Goal: Task Accomplishment & Management: Manage account settings

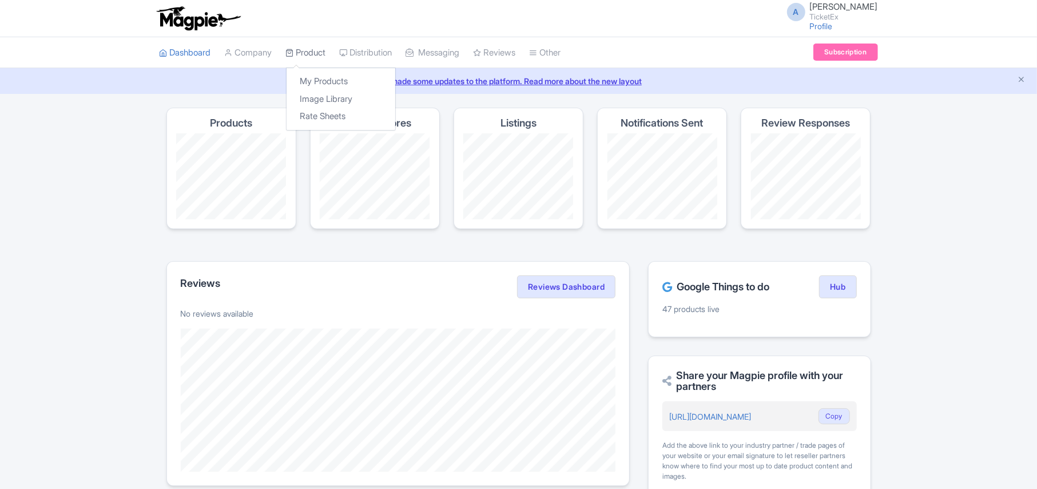
click at [303, 53] on link "Product" at bounding box center [306, 52] width 40 height 31
click at [317, 78] on link "My Products" at bounding box center [341, 82] width 109 height 18
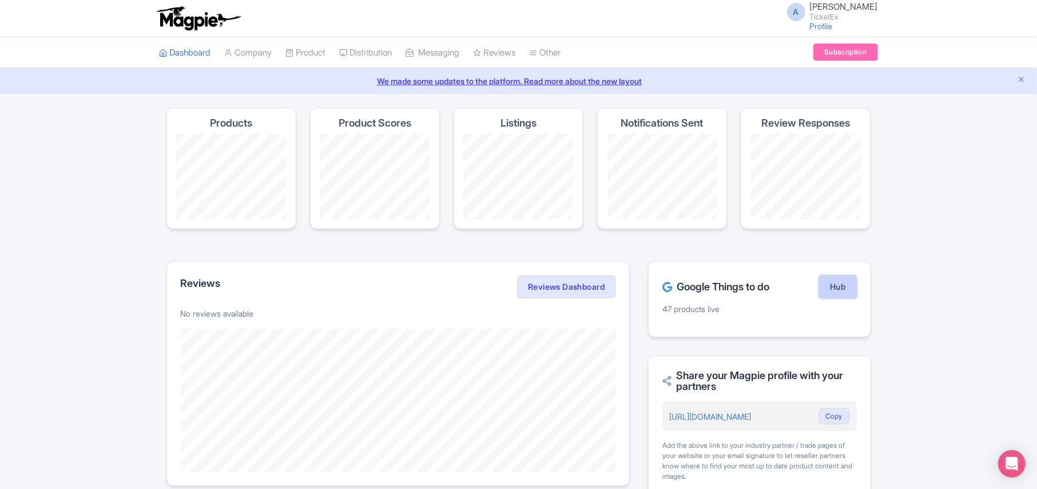
click at [831, 291] on link "Hub" at bounding box center [837, 286] width 37 height 23
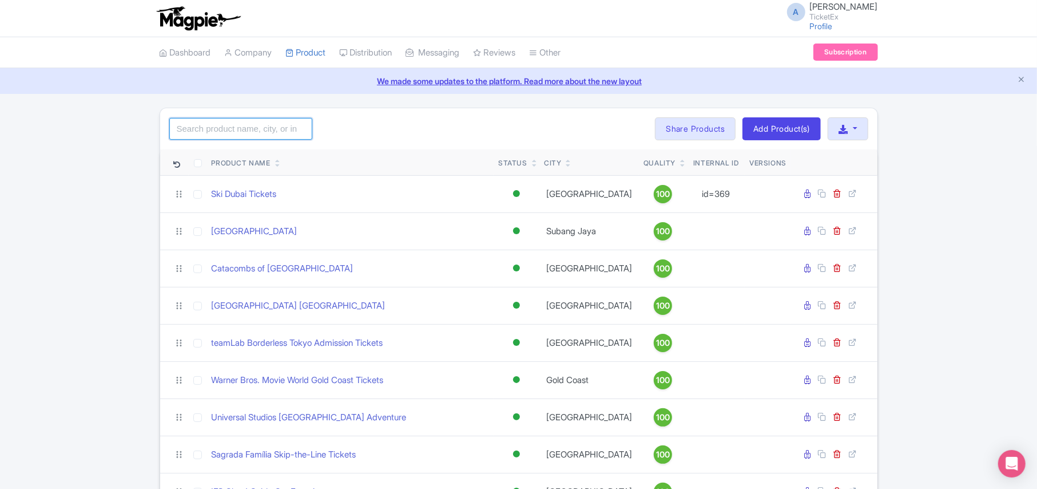
click at [206, 129] on input "search" at bounding box center [240, 129] width 143 height 22
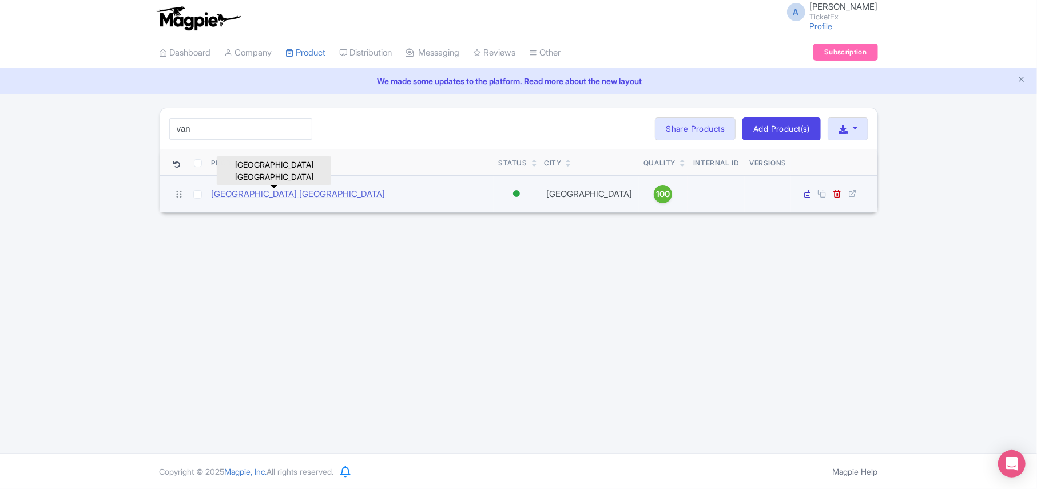
click at [312, 192] on link "[GEOGRAPHIC_DATA] [GEOGRAPHIC_DATA]" at bounding box center [299, 194] width 174 height 13
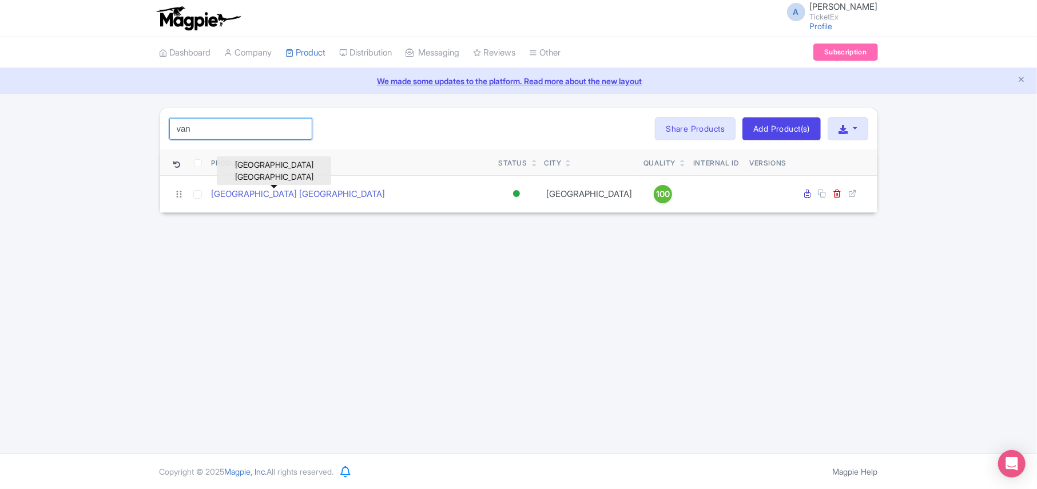
drag, startPoint x: 209, startPoint y: 120, endPoint x: 78, endPoint y: 144, distance: 133.3
click at [78, 144] on div "van Search Bulk Actions Delete Add to Collection Share Products Add to Collecti…" at bounding box center [518, 160] width 1037 height 105
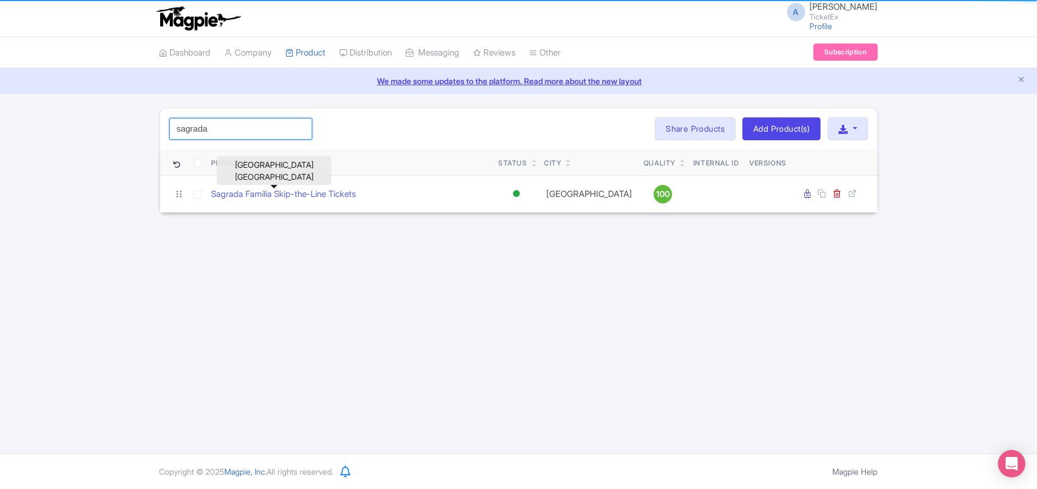
type input "sagrada"
click button "Search" at bounding box center [0, 0] width 0 height 0
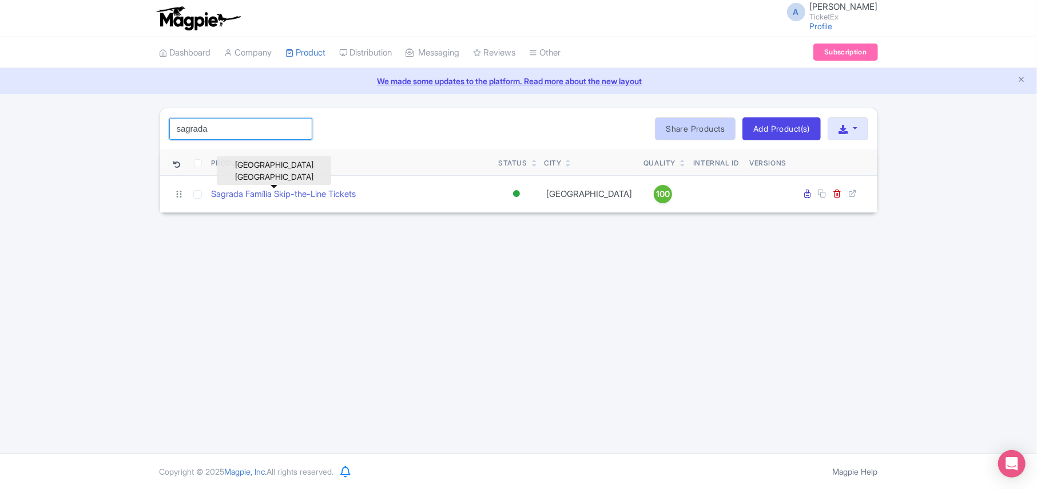
click button "Search" at bounding box center [0, 0] width 0 height 0
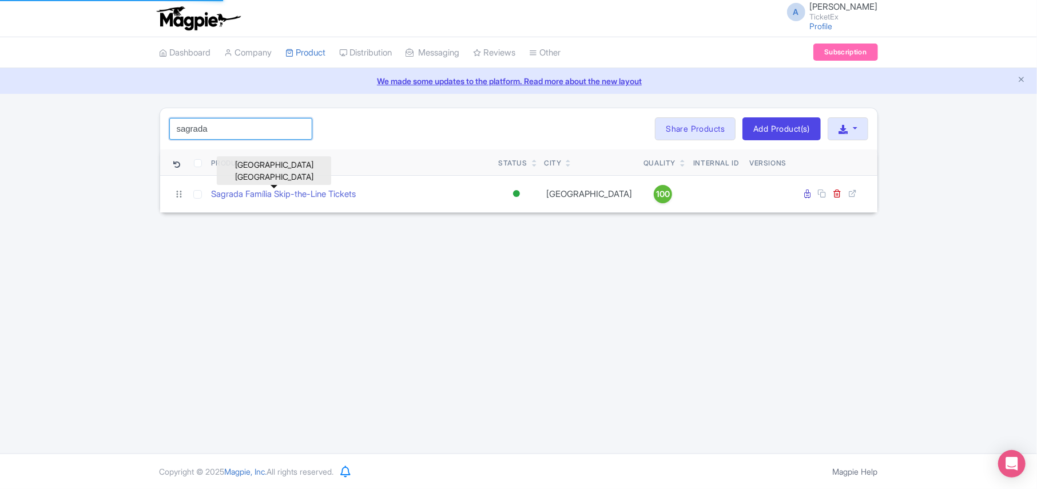
drag, startPoint x: 234, startPoint y: 126, endPoint x: 161, endPoint y: 321, distance: 208.4
click at [161, 321] on div "A Anshul Chittodiya TicketEx Profile Users Settings Sign out Dashboard Company …" at bounding box center [518, 226] width 1037 height 453
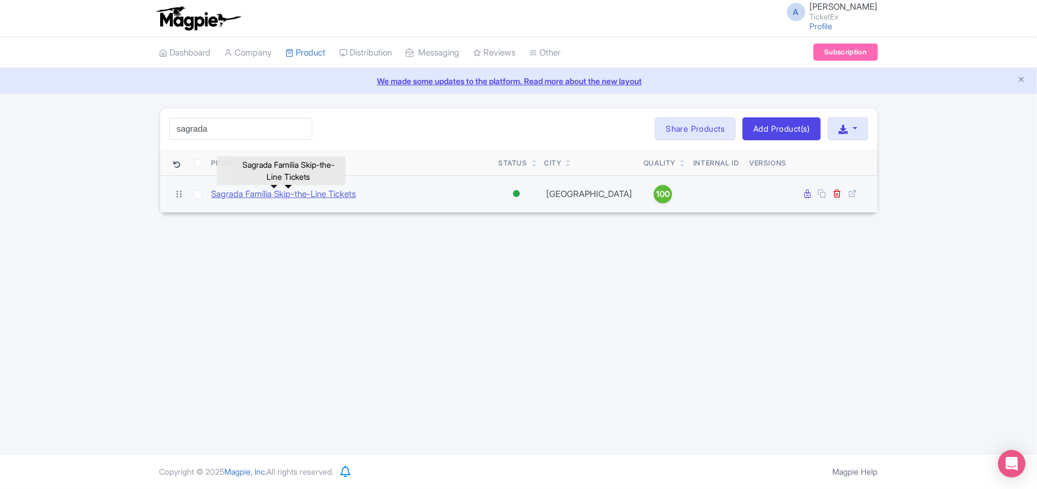
click at [304, 195] on link "Sagrada Família Skip-the-Line Tickets" at bounding box center [284, 194] width 145 height 13
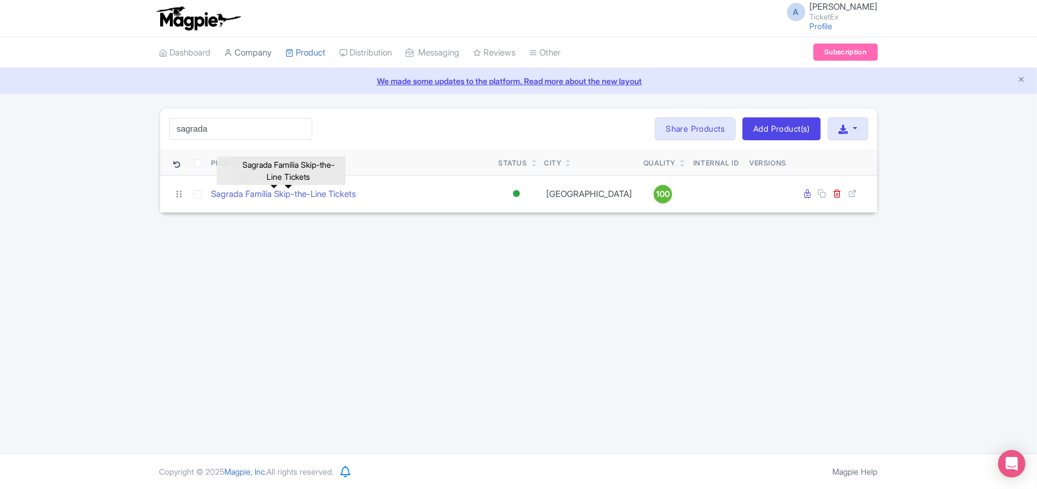
click at [240, 53] on link "Company" at bounding box center [248, 52] width 47 height 31
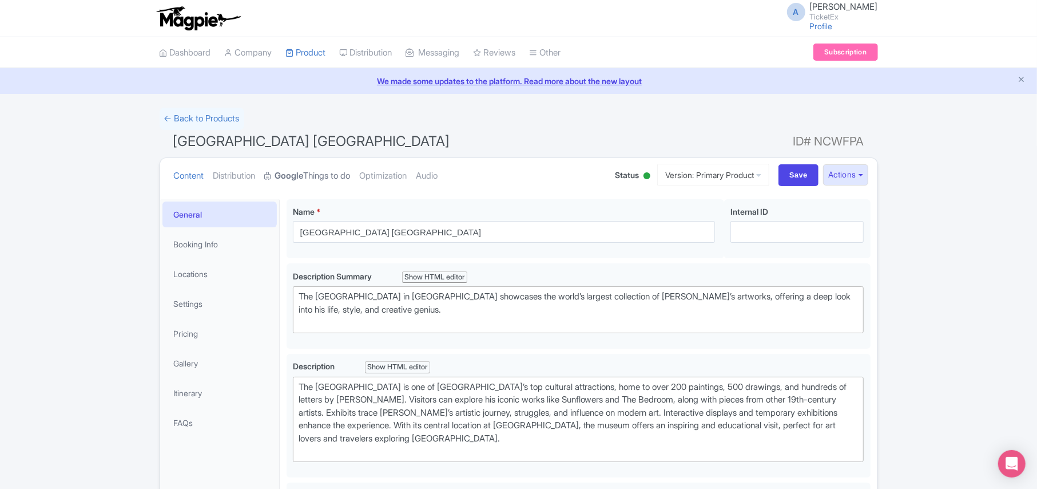
click at [334, 169] on link "Google Things to do" at bounding box center [308, 176] width 86 height 36
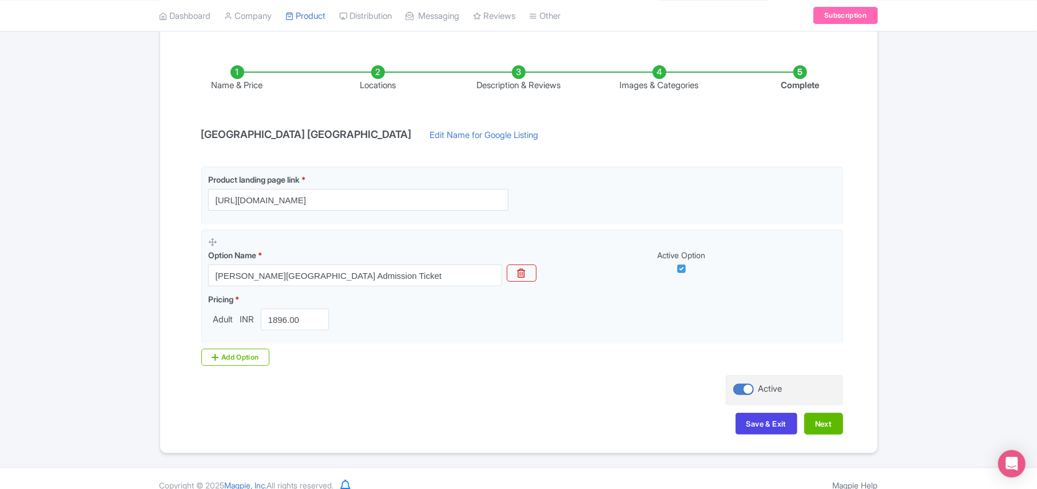
scroll to position [180, 0]
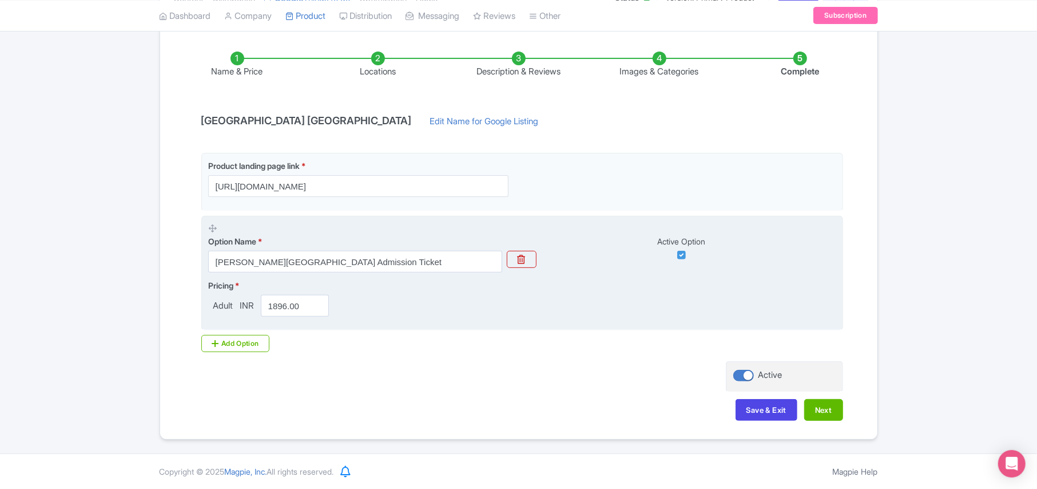
drag, startPoint x: 257, startPoint y: 346, endPoint x: 273, endPoint y: 316, distance: 34.0
click at [257, 346] on div "Add Option" at bounding box center [235, 343] width 69 height 17
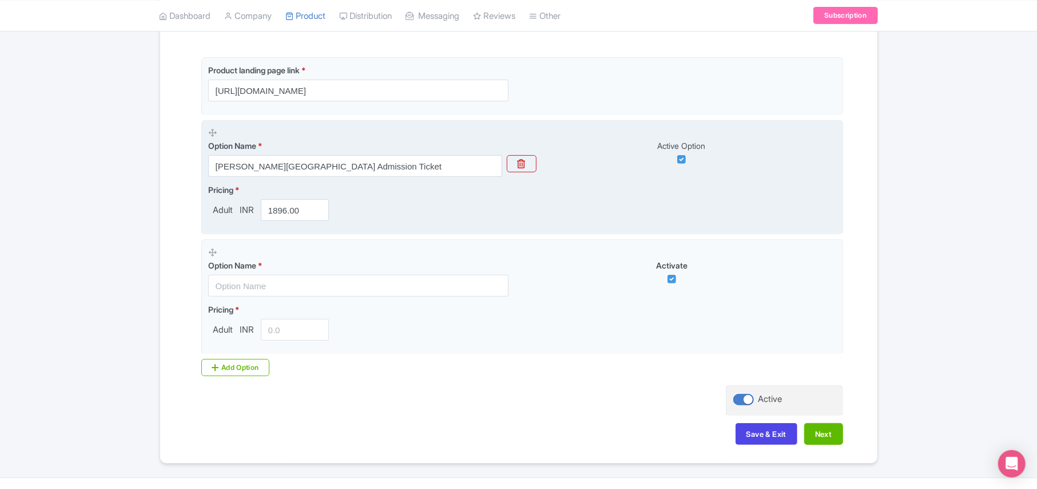
scroll to position [300, 0]
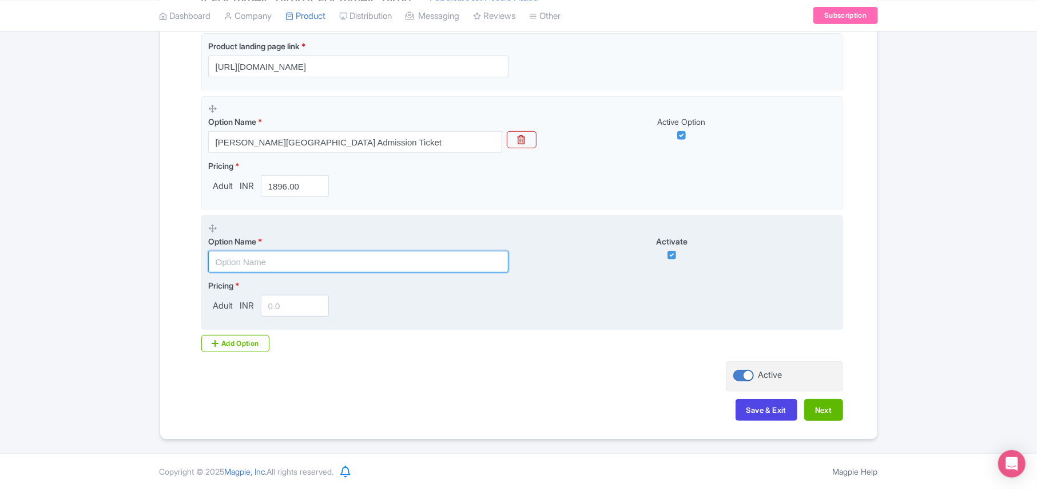
click at [245, 260] on input "text" at bounding box center [358, 262] width 300 height 22
paste input "Van Gogh & Rembrandt in Amsterdam ticket"
type input "Van Gogh & Rembrandt in Amsterdam ticket"
click at [276, 300] on input "number" at bounding box center [295, 306] width 69 height 22
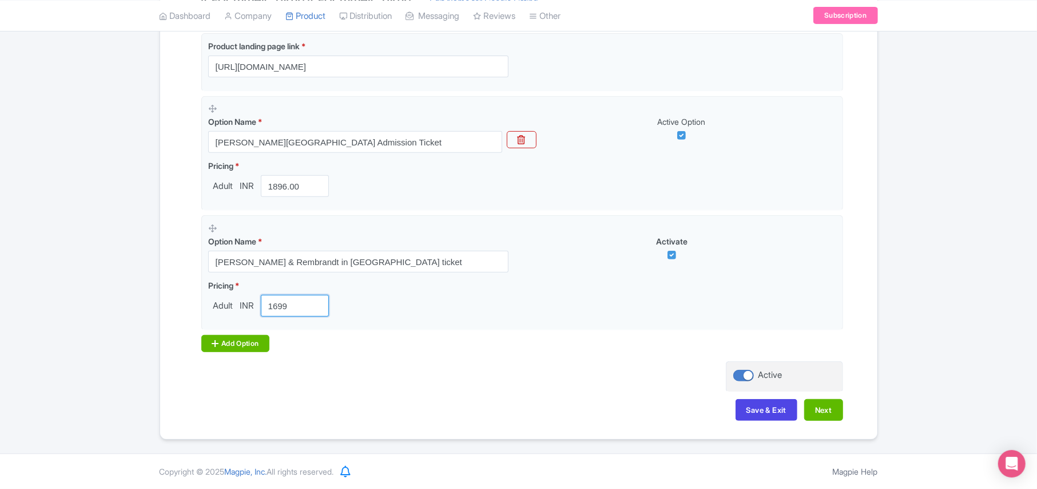
type input "1699"
click at [250, 335] on div "Add Option" at bounding box center [235, 343] width 69 height 17
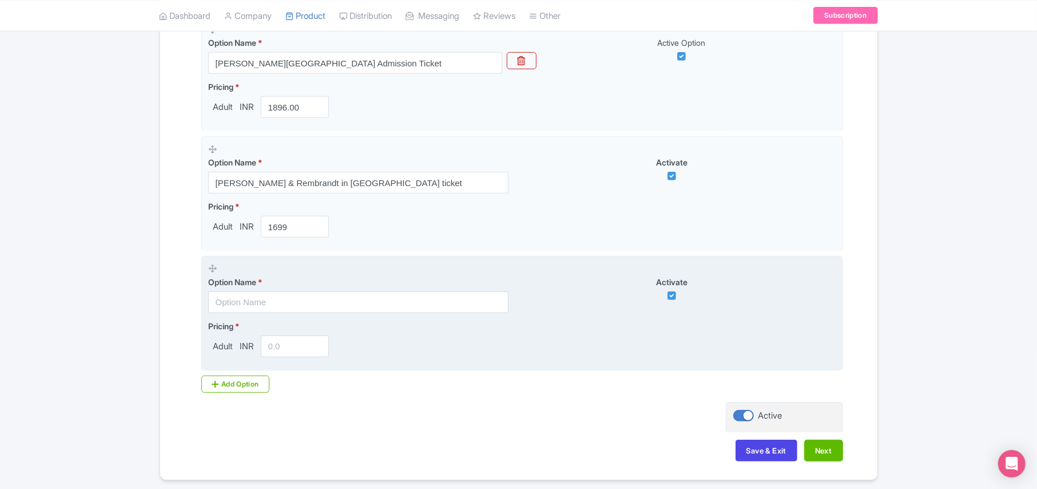
scroll to position [420, 0]
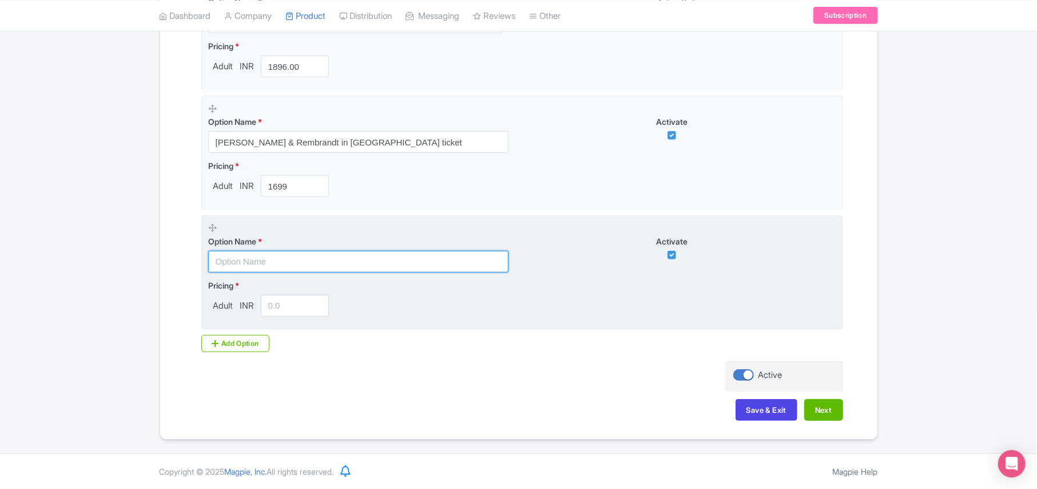
click at [254, 259] on input "text" at bounding box center [358, 262] width 300 height 22
paste input "Van Gogh Museum Ticket with Audioguide"
type input "Van Gogh Museum Ticket with Audioguide"
click at [291, 302] on input "number" at bounding box center [295, 306] width 69 height 22
type input "3200"
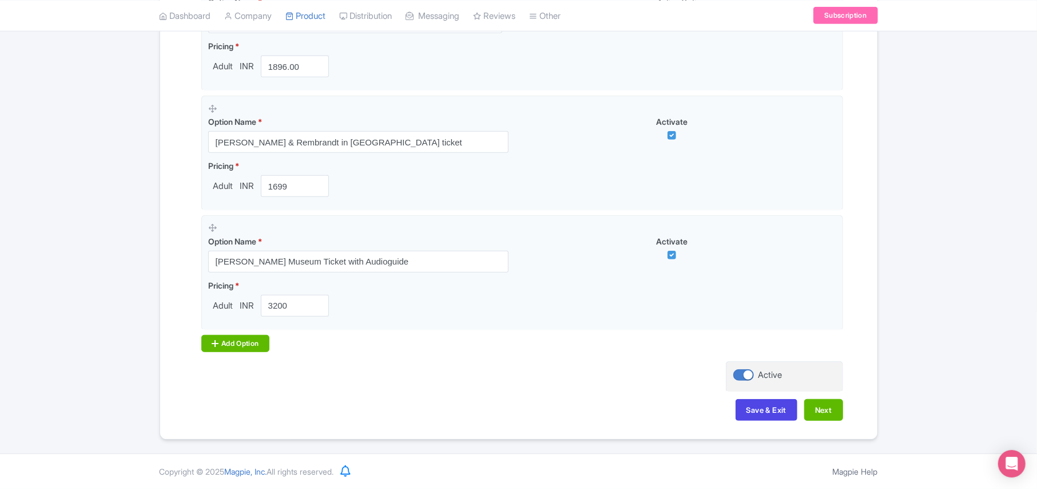
click at [241, 346] on div "Add Option" at bounding box center [235, 343] width 69 height 17
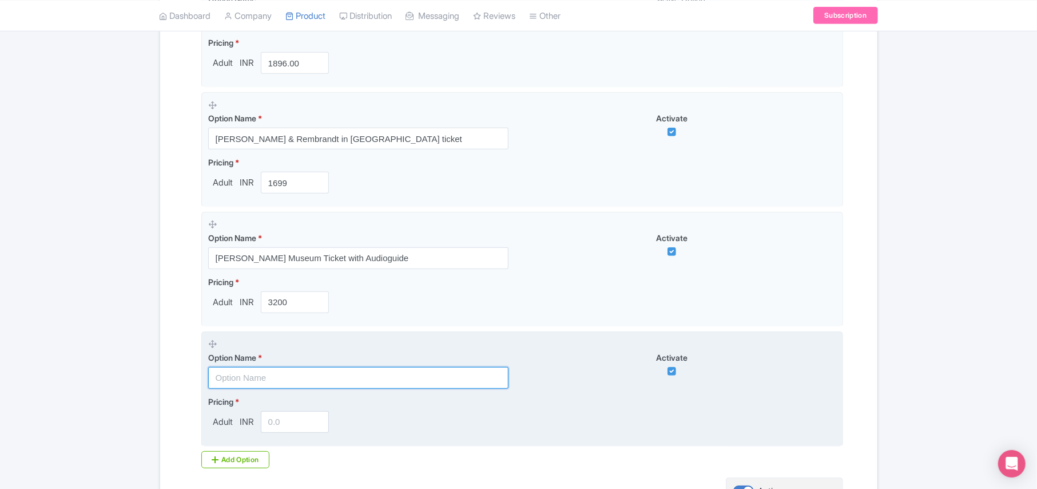
click at [263, 379] on input "text" at bounding box center [358, 378] width 300 height 22
paste input "Van Gogh Museum Ticket (Fixed Timeslot)+Royal Coster Diamonds 45-min Experience"
type input "Van Gogh Museum Ticket (Fixed Timeslot)+Royal Coster Diamonds 45-min Experience"
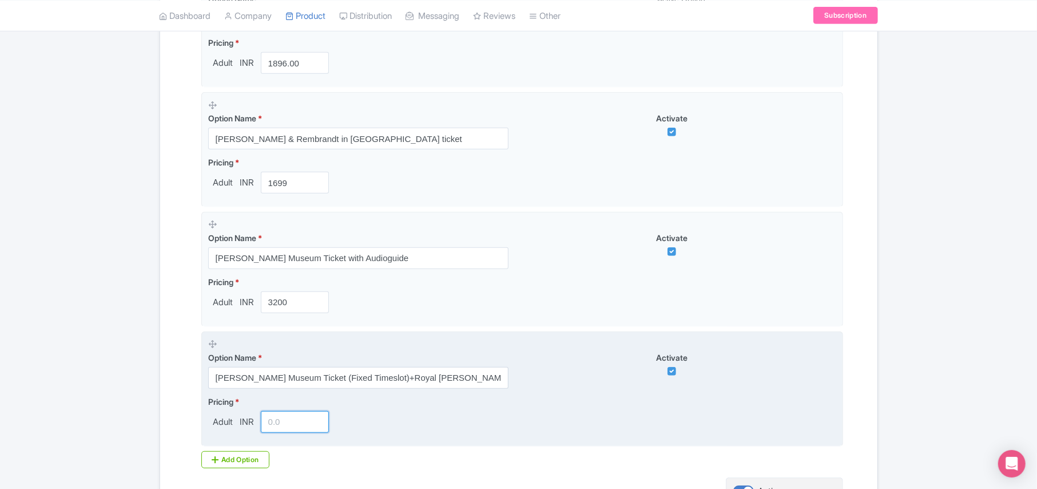
click at [281, 420] on input "number" at bounding box center [295, 422] width 69 height 22
paste input "3959.00"
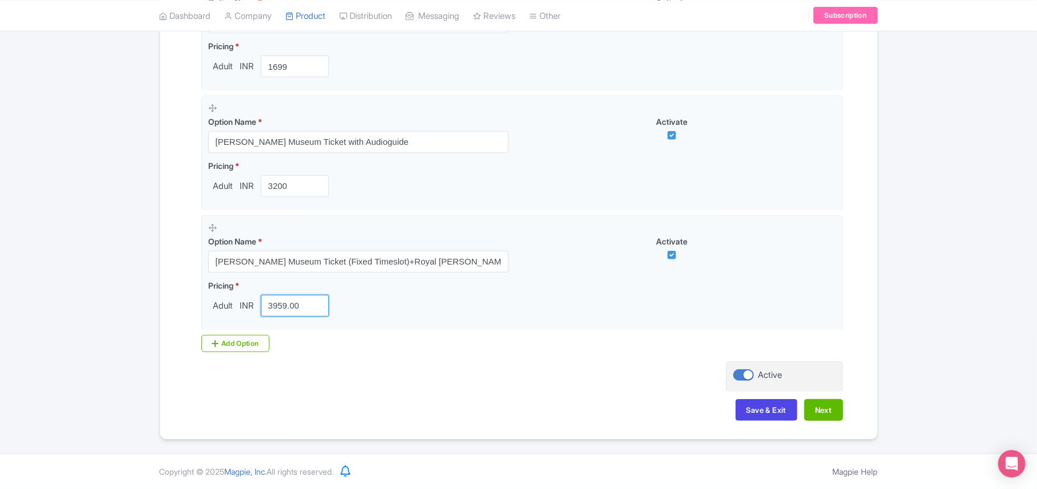
scroll to position [540, 0]
type input "3959.00"
click at [251, 344] on div "Add Option" at bounding box center [235, 343] width 69 height 17
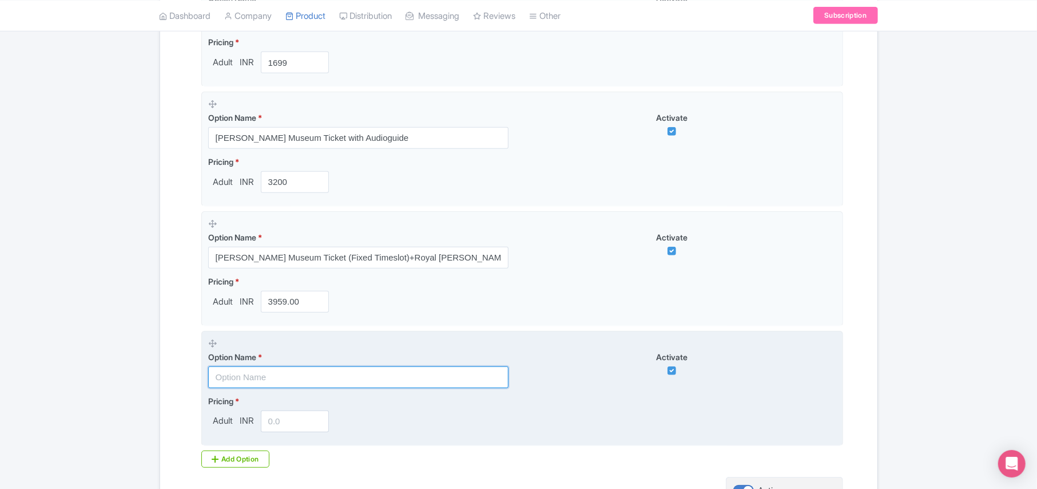
click at [246, 380] on input "text" at bounding box center [358, 377] width 300 height 22
paste input "Van Gogh Museum + 1-Hour Canal Cruise ( Preffered Time Between 11AM to 7PM )"
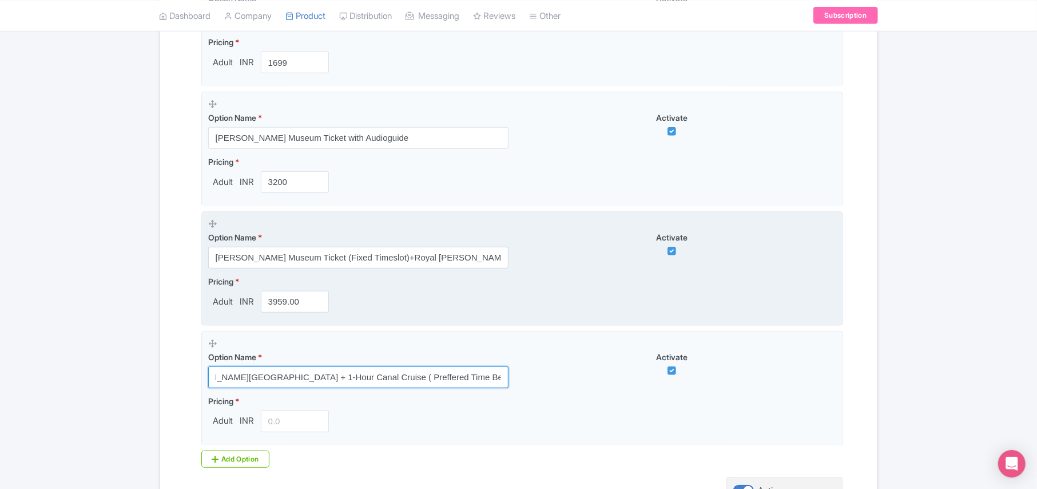
type input "Van Gogh Museum + 1-Hour Canal Cruise ( Preffered Time Between 11AM to 7PM )"
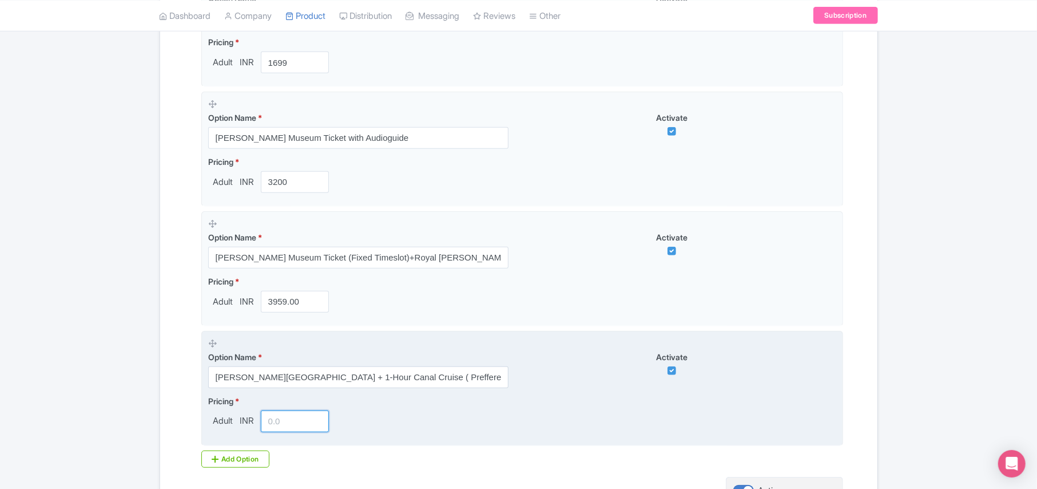
click at [277, 419] on input "number" at bounding box center [295, 421] width 69 height 22
paste input "4700.00"
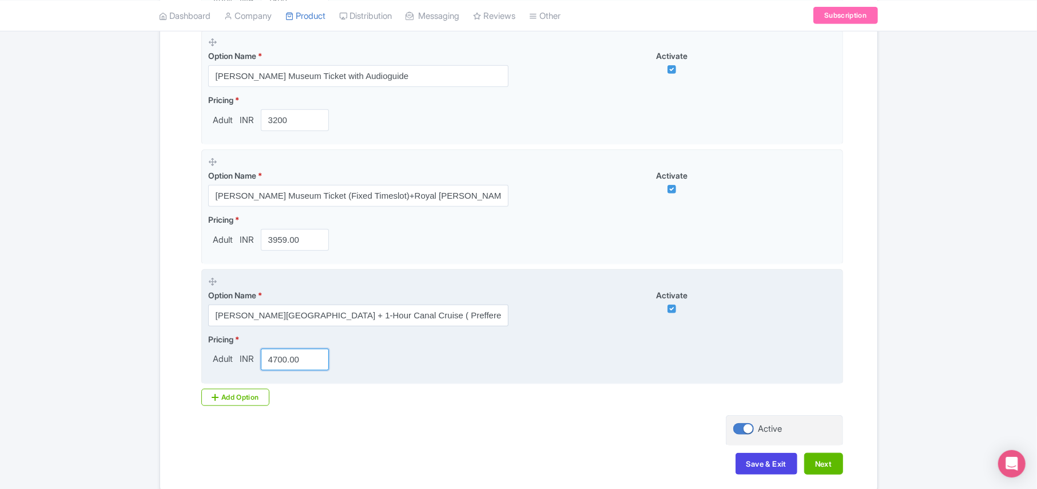
scroll to position [660, 0]
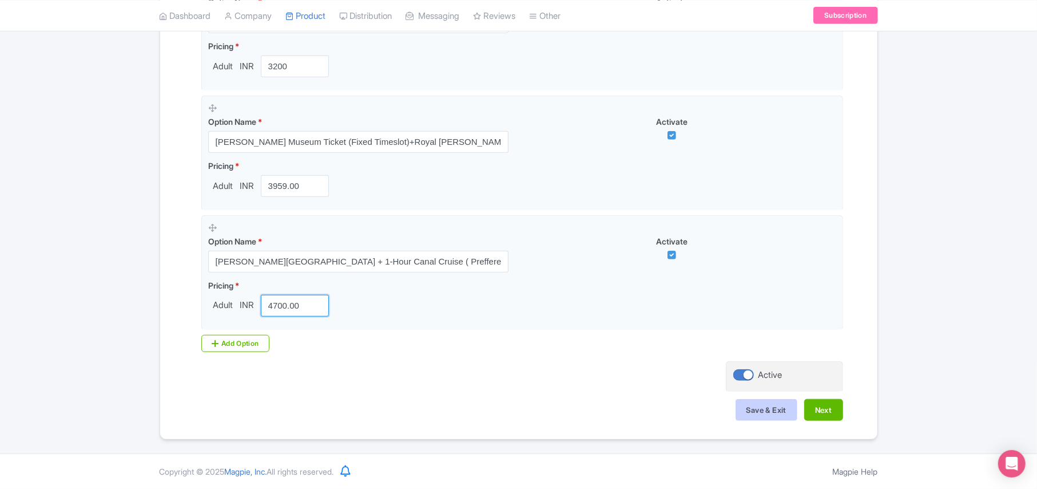
type input "4700.00"
click at [770, 411] on button "Save & Exit" at bounding box center [767, 410] width 62 height 22
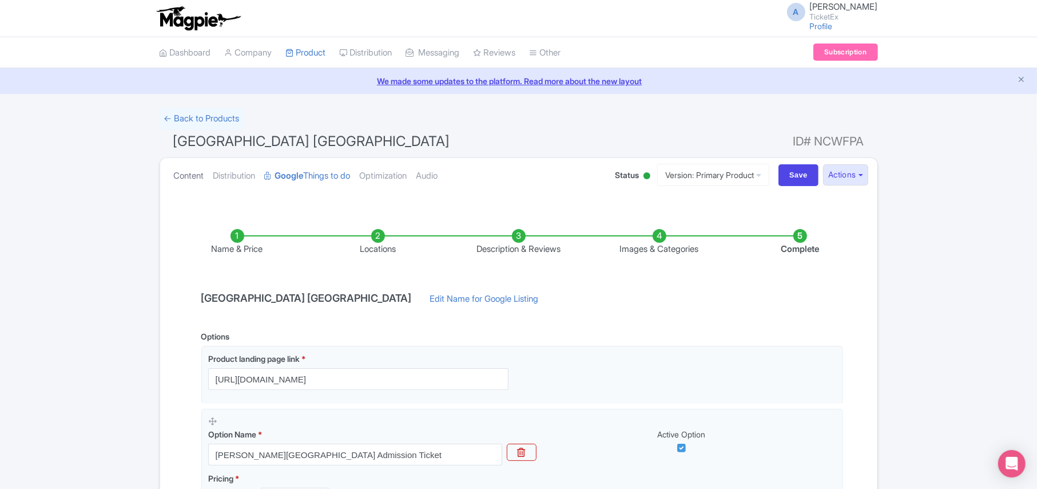
click at [191, 177] on link "Content" at bounding box center [189, 176] width 30 height 36
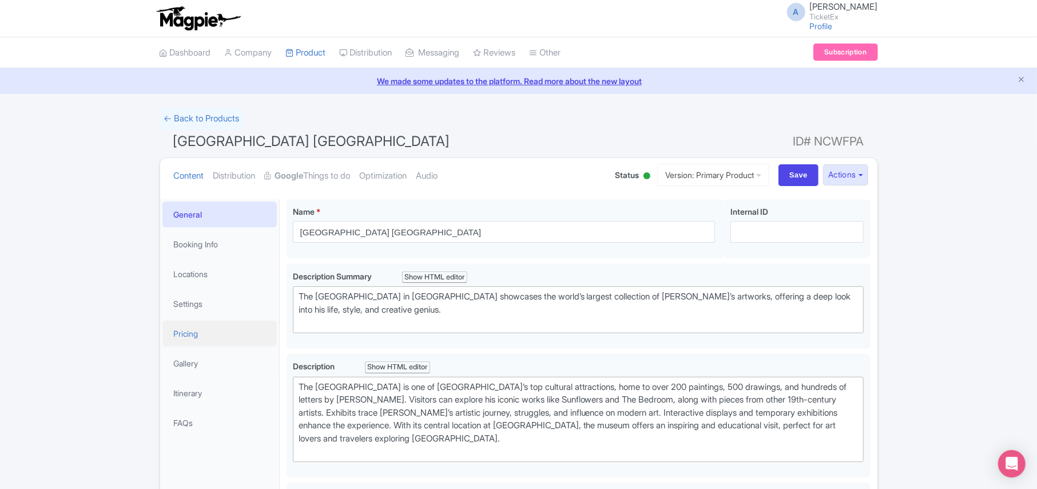
click at [202, 339] on link "Pricing" at bounding box center [219, 333] width 114 height 26
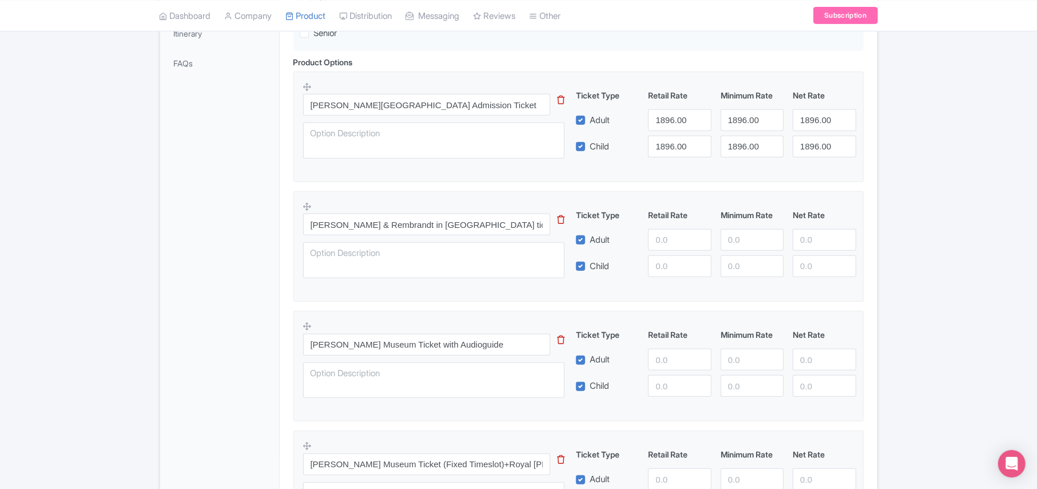
scroll to position [435, 0]
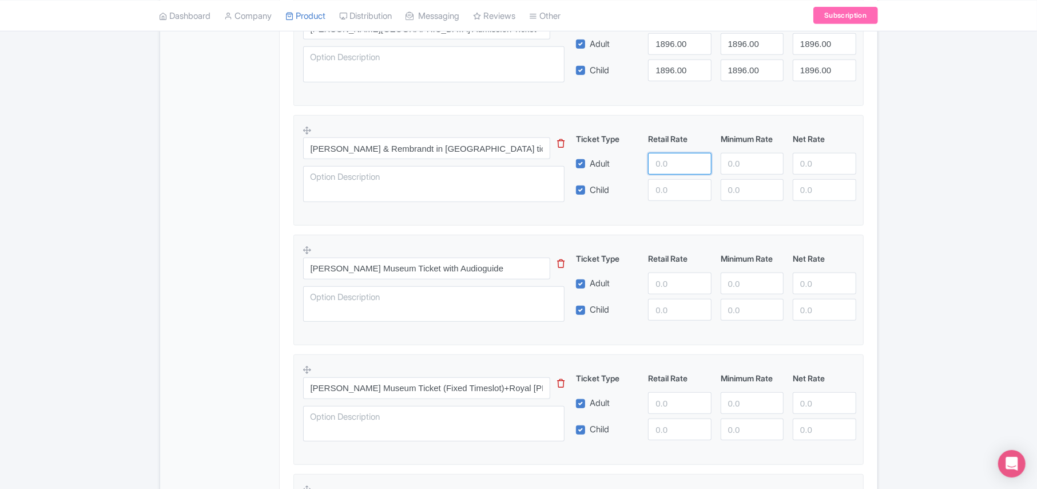
click at [667, 164] on input "number" at bounding box center [679, 164] width 63 height 22
paste input "1699.00"
type input "1699.00"
paste input "1699.00"
type input "1699.00"
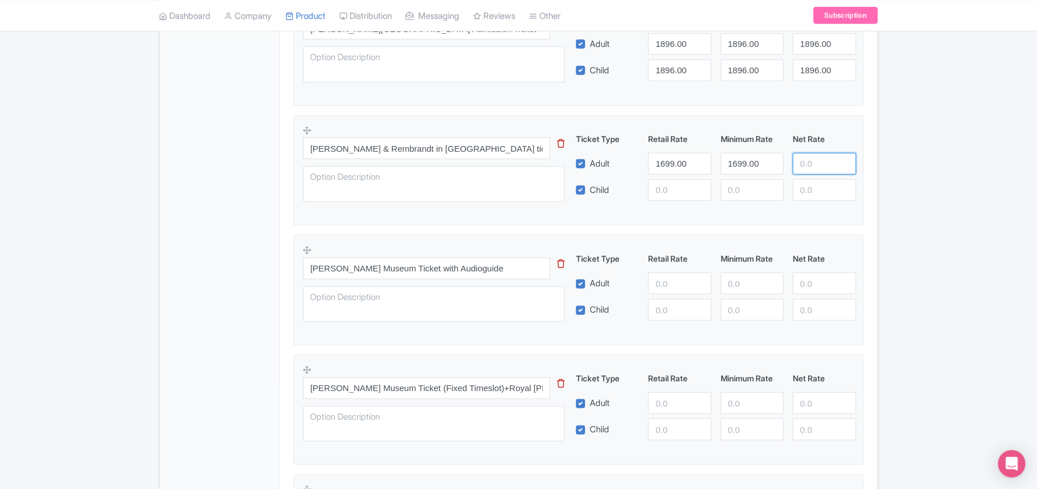
paste input "1699.00"
type input "1699.00"
paste input "1699.00"
type input "1699.00"
paste input "1699.00"
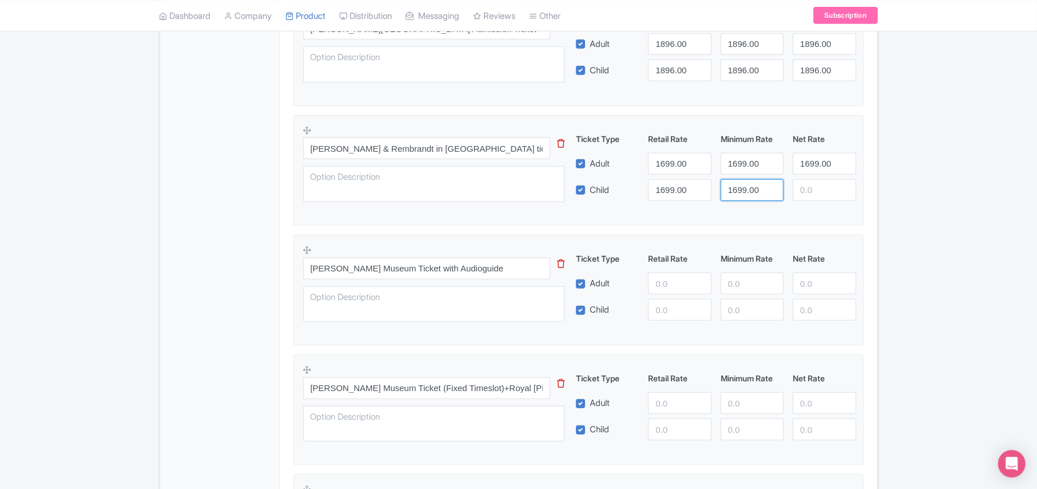
type input "1699.00"
paste input "1699.00"
type input "1699.00"
click at [663, 284] on input "number" at bounding box center [679, 283] width 63 height 22
paste input "3200.00"
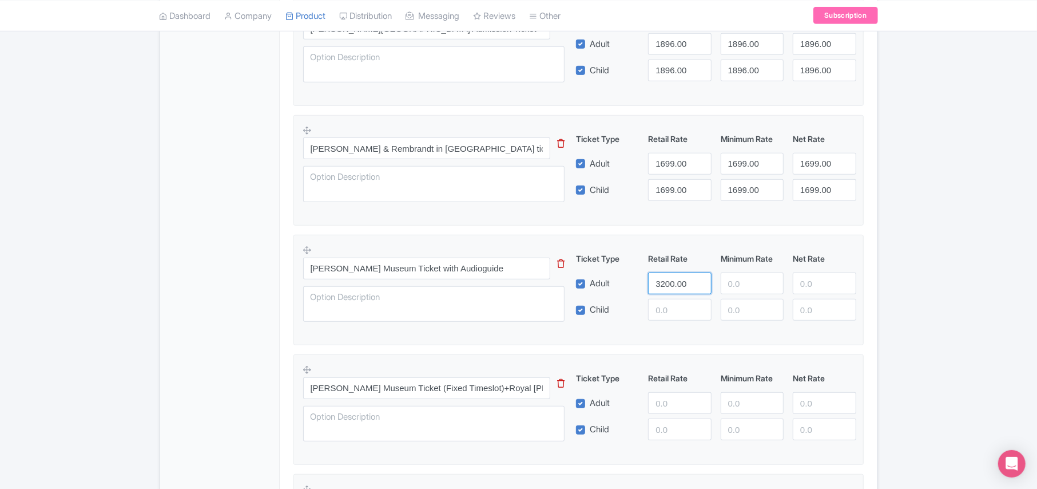
type input "3200.00"
paste input "3200.00"
type input "3200.00"
paste input "3200.00"
type input "3200.00"
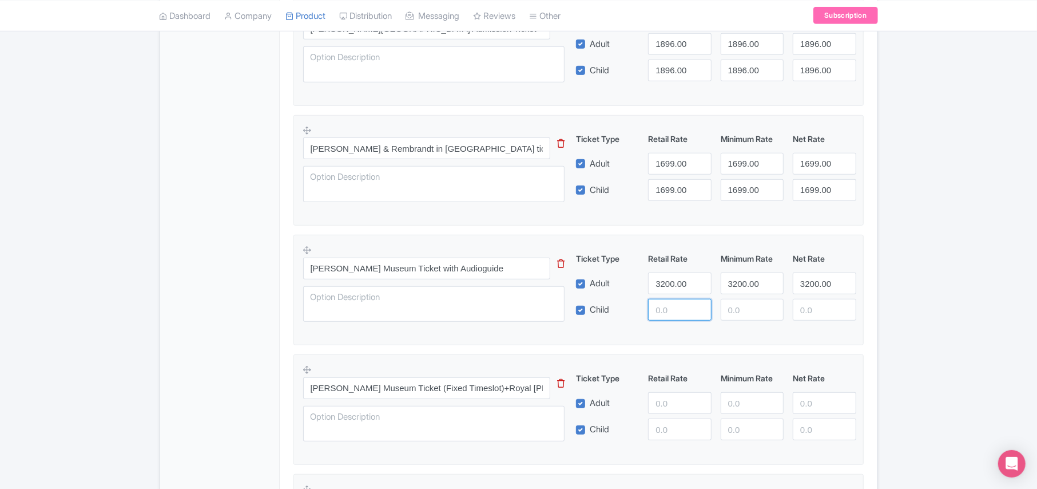
paste input "3200.00"
type input "3200.00"
paste input "3200.00"
type input "3200.00"
paste input "3200.00"
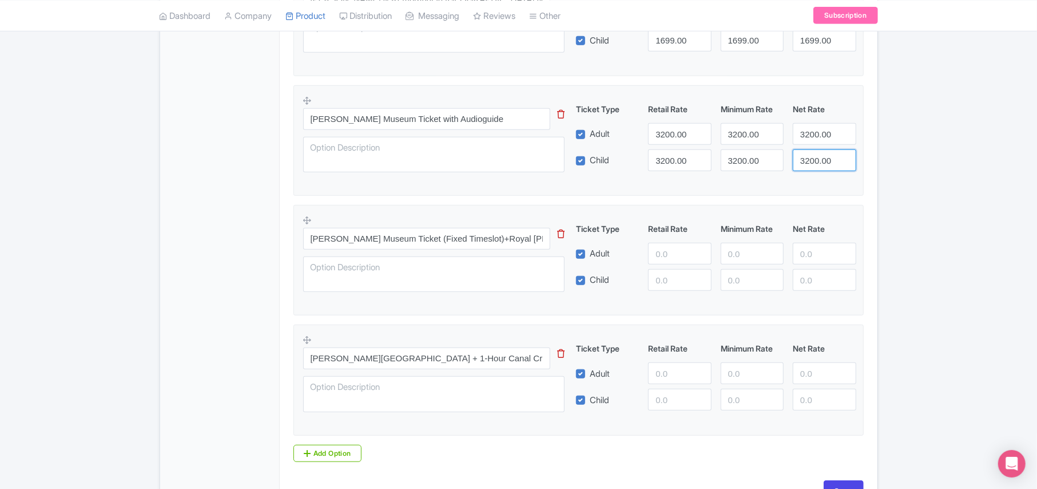
scroll to position [588, 0]
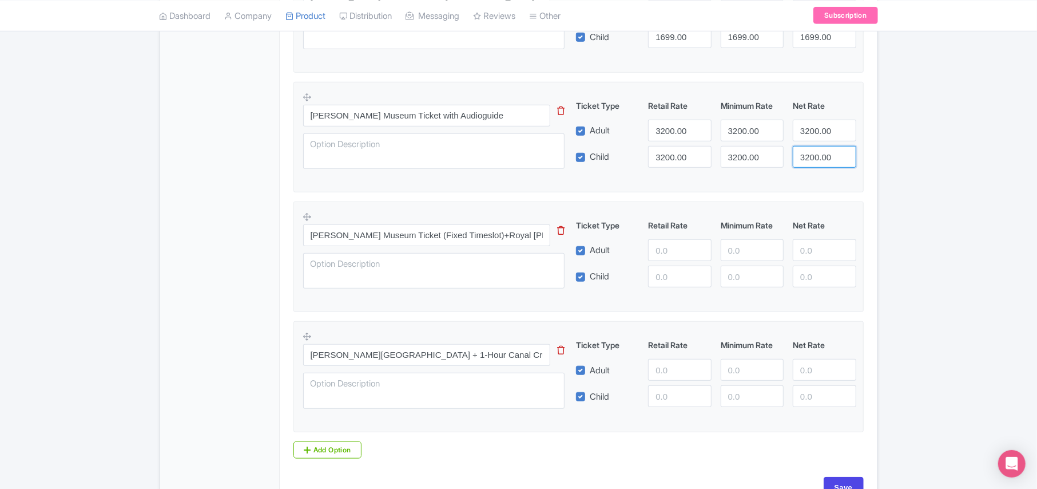
type input "3200.00"
click at [660, 252] on input "number" at bounding box center [679, 250] width 63 height 22
paste input "3959.00"
type input "3959.00"
paste input "3959.00"
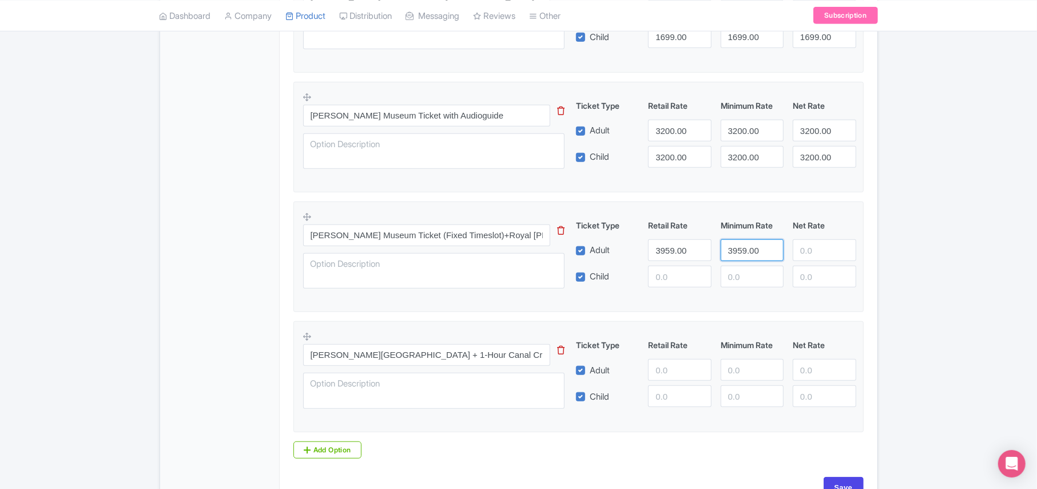
type input "3959.00"
paste input "3959.00"
type input "3959.00"
paste input "3959.00"
type input "3959.00"
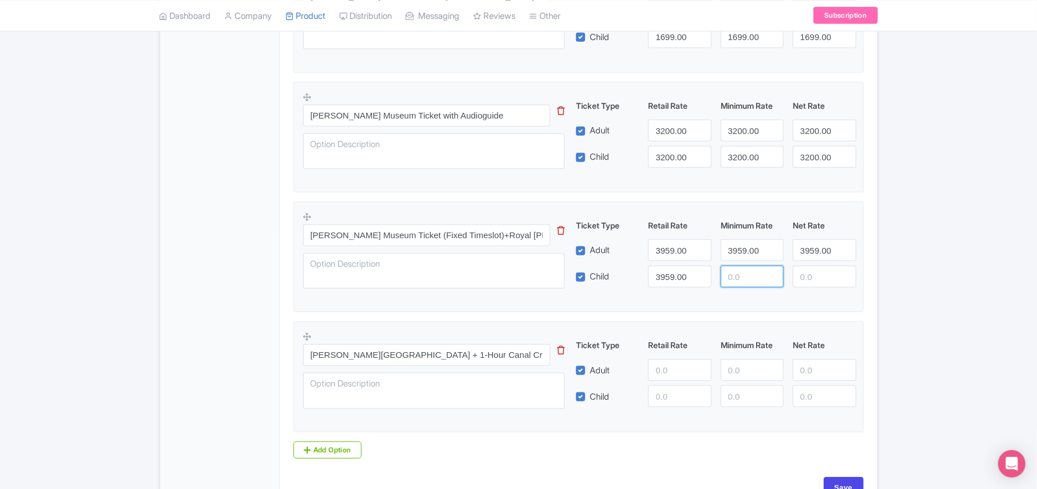
paste input "3959.00"
type input "3959.00"
paste input "3959.00"
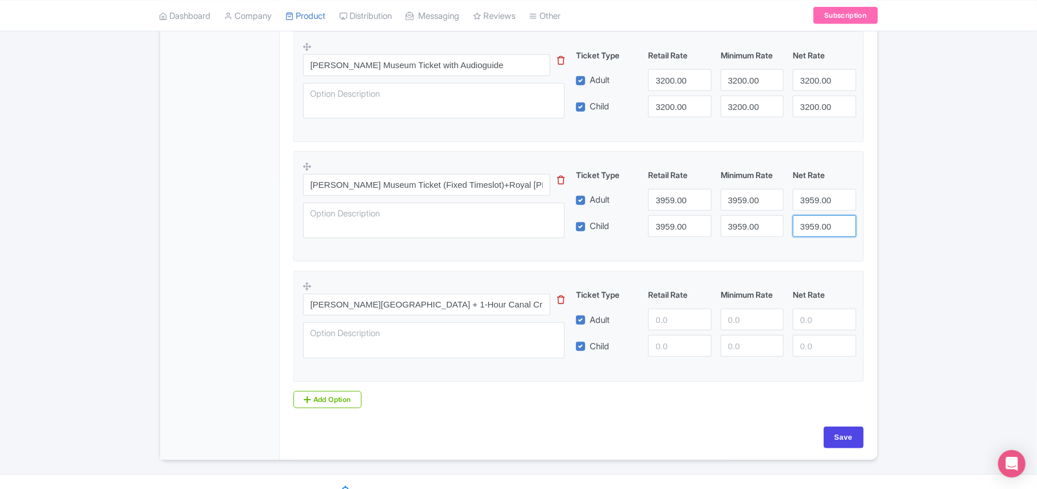
scroll to position [664, 0]
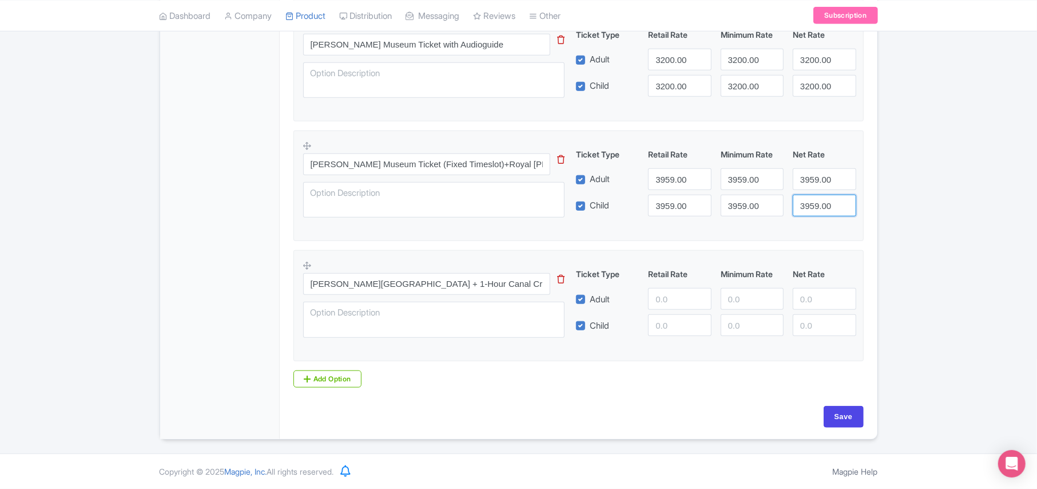
type input "3959.00"
click at [661, 292] on input "number" at bounding box center [679, 299] width 63 height 22
paste input "4700.00"
type input "4700.00"
paste input "4700.00"
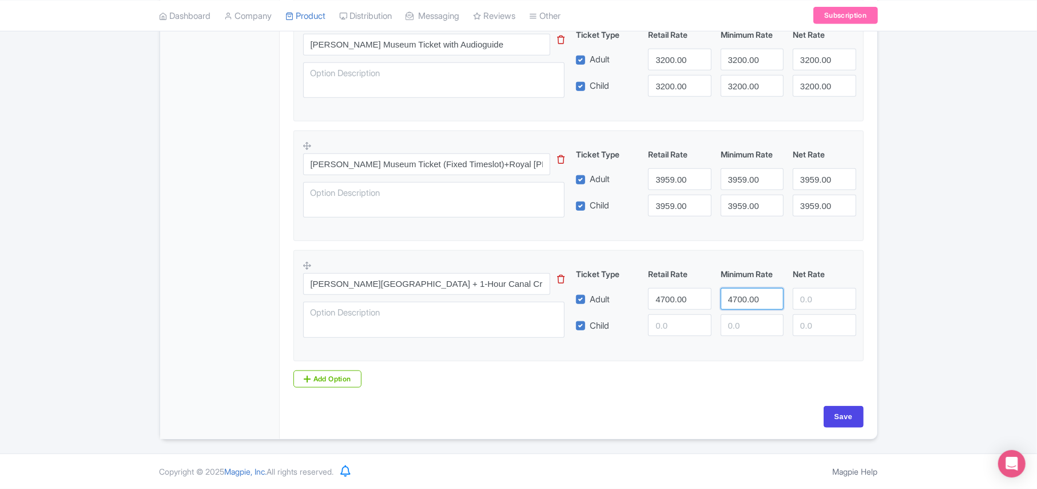
type input "4700.00"
paste input "4700.00"
type input "4700.00"
paste input "4700.00"
type input "4700.00"
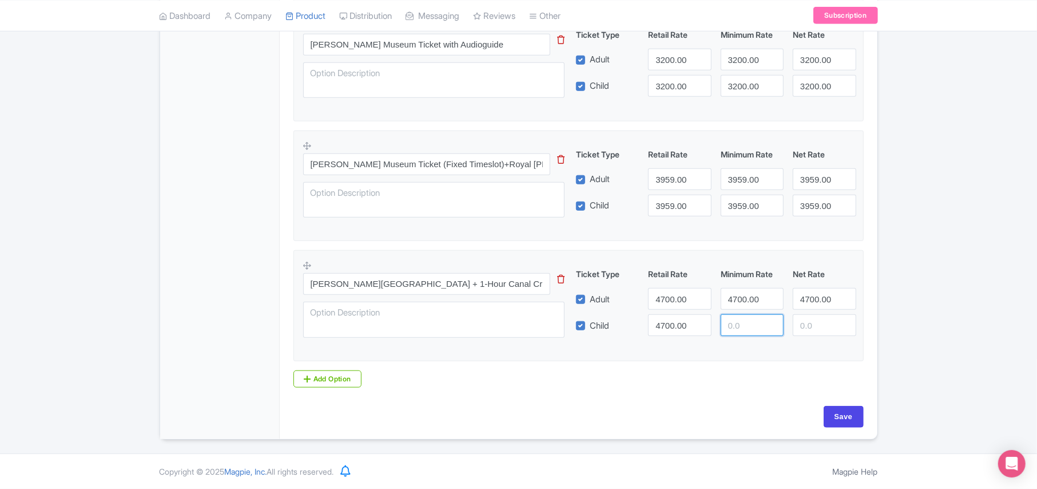
paste input "4700.00"
type input "4700.00"
paste input "4700.00"
type input "4700.00"
click at [849, 417] on input "Save" at bounding box center [844, 417] width 40 height 22
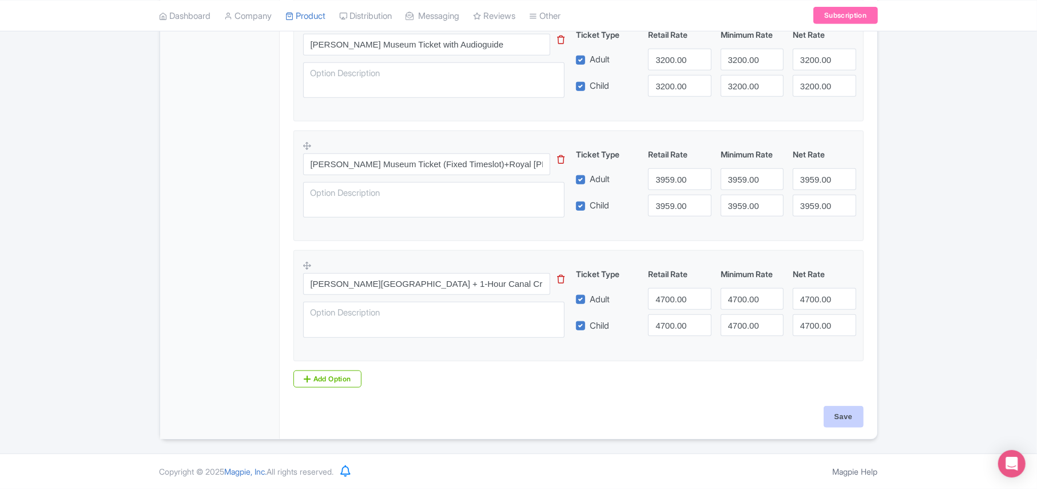
type input "Saving..."
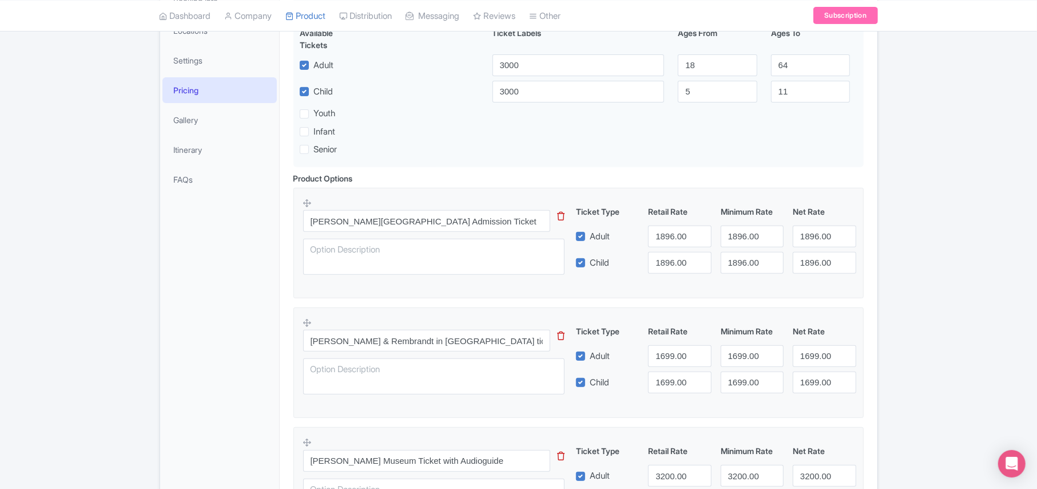
scroll to position [207, 0]
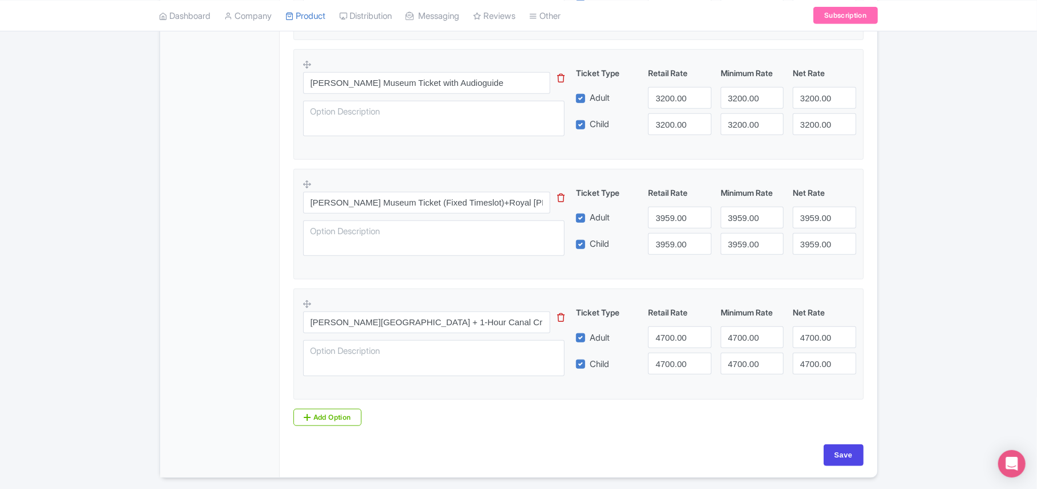
scroll to position [664, 0]
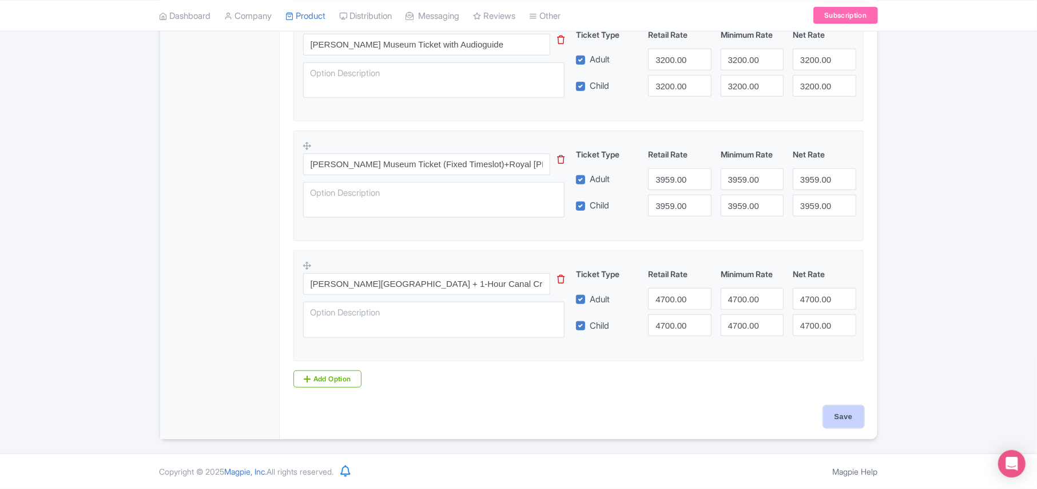
click at [843, 418] on input "Save" at bounding box center [844, 417] width 40 height 22
type input "Saving..."
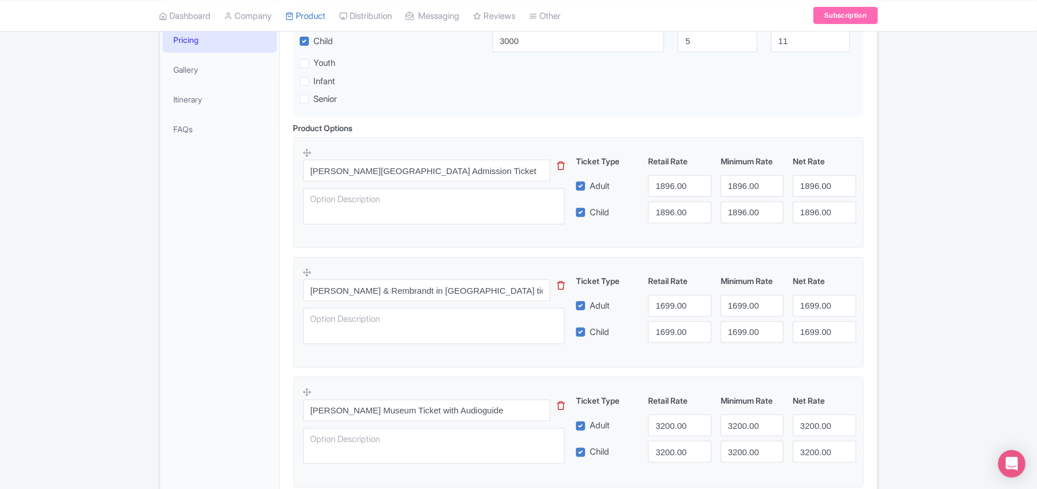
scroll to position [352, 0]
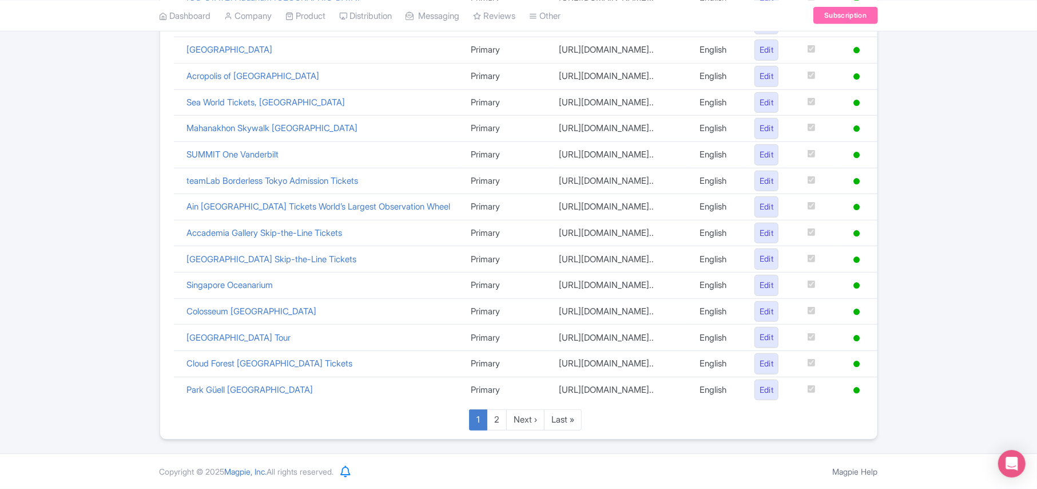
scroll to position [514, 0]
click at [490, 420] on link "2" at bounding box center [497, 419] width 20 height 21
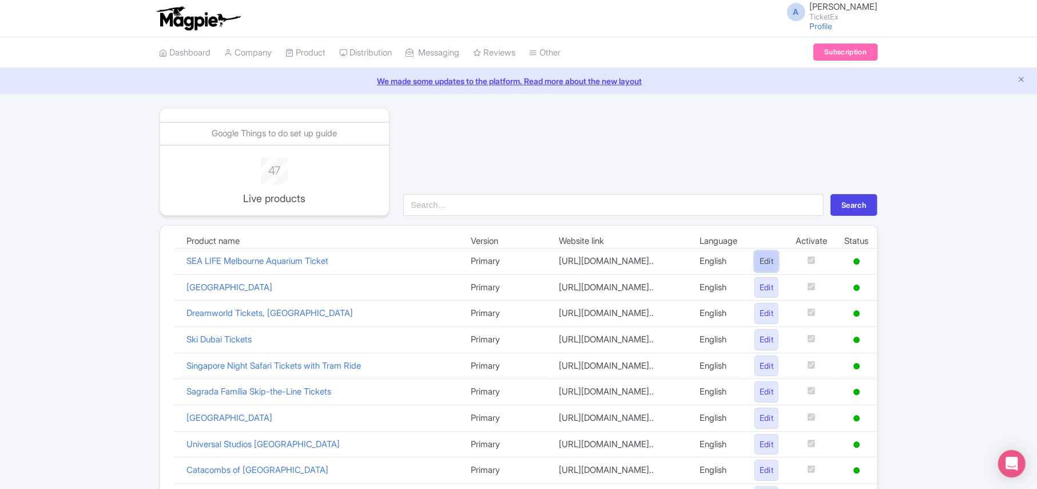
click at [759, 261] on link "Edit" at bounding box center [767, 261] width 25 height 21
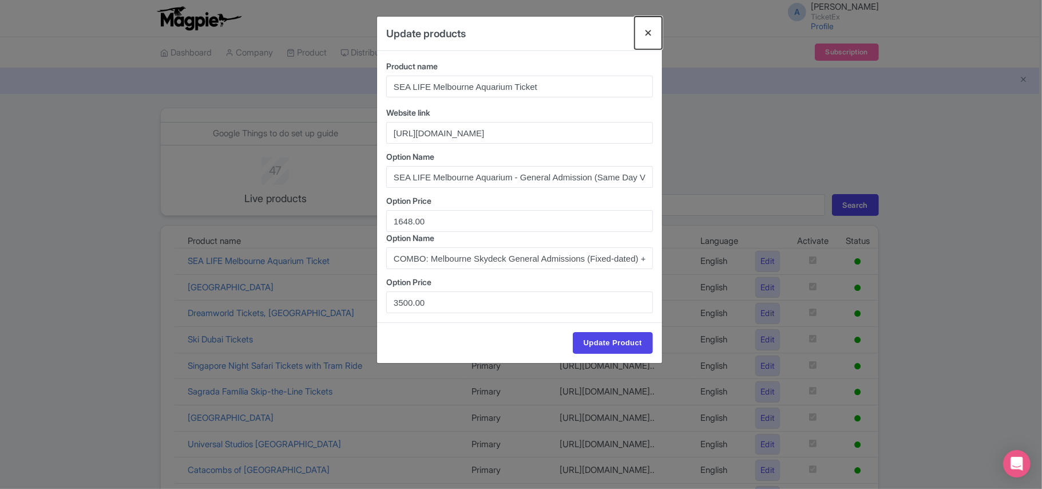
click at [645, 33] on button "Close" at bounding box center [647, 33] width 27 height 33
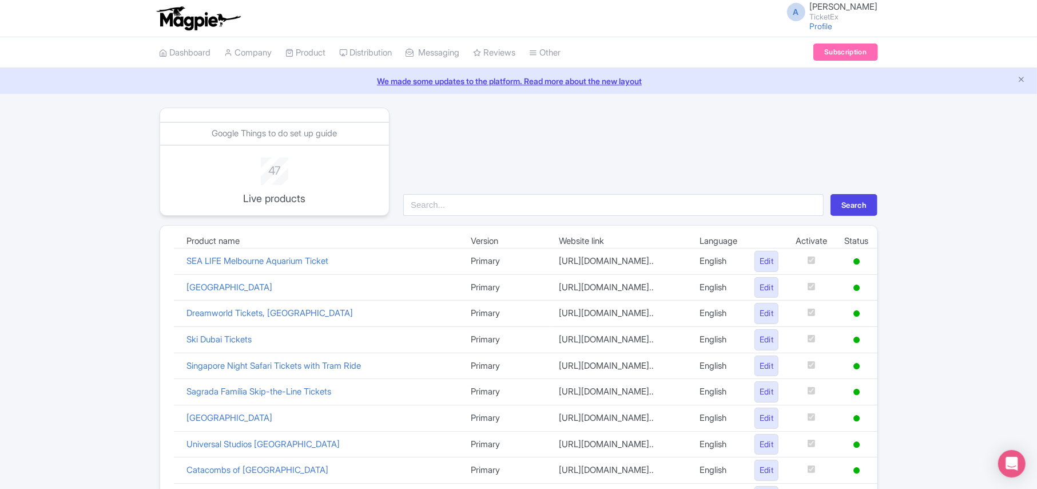
click at [811, 252] on td at bounding box center [811, 261] width 49 height 26
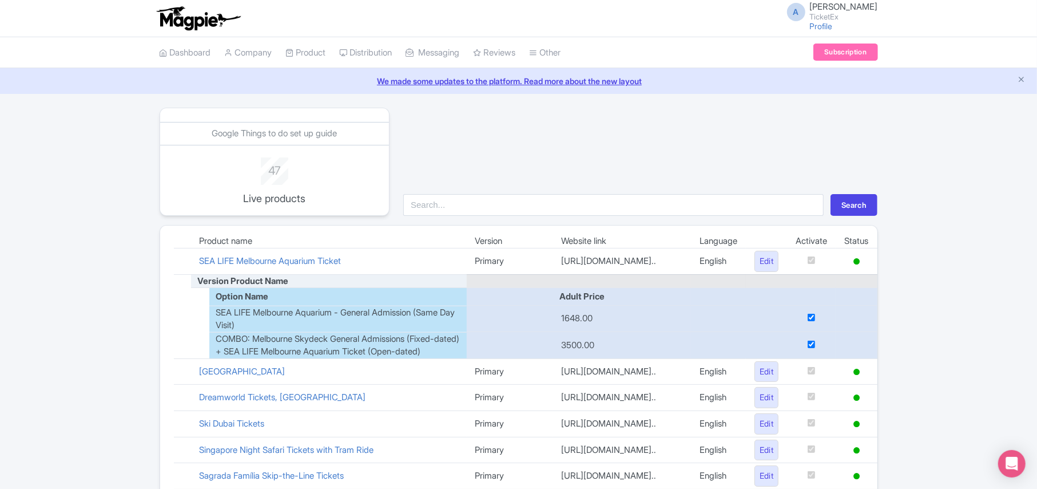
click at [809, 318] on input "checkbox" at bounding box center [811, 317] width 7 height 7
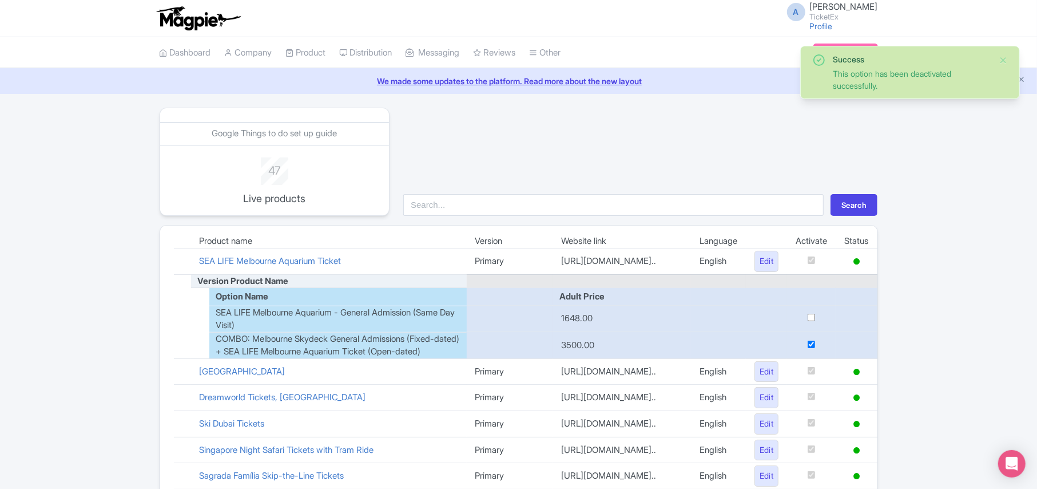
click at [808, 316] on input "checkbox" at bounding box center [811, 317] width 7 height 7
checkbox input "true"
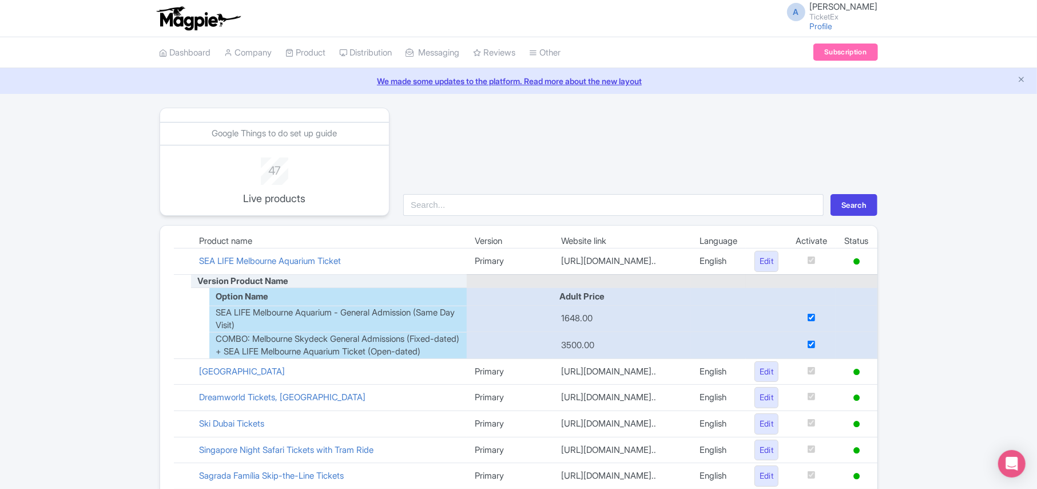
click at [827, 262] on td at bounding box center [811, 261] width 49 height 26
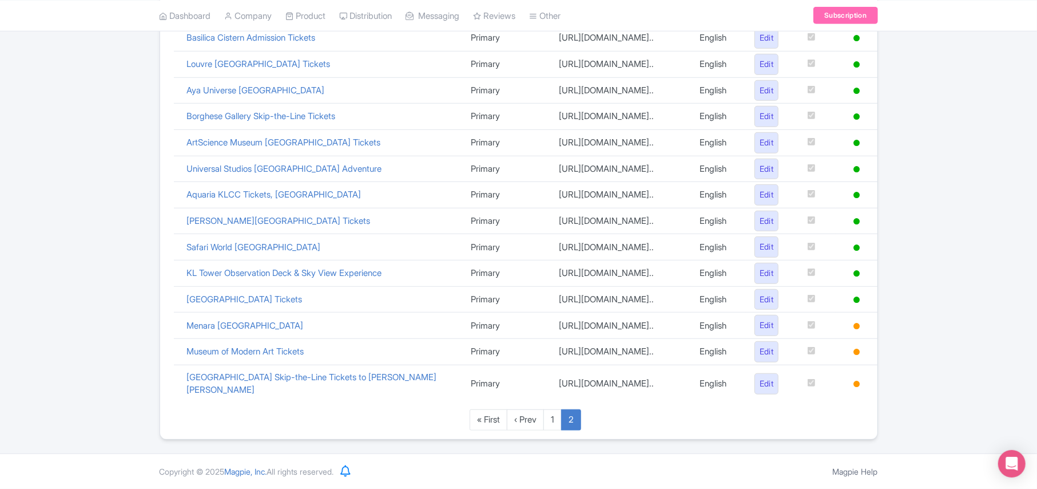
scroll to position [514, 0]
click at [810, 339] on td at bounding box center [811, 325] width 49 height 26
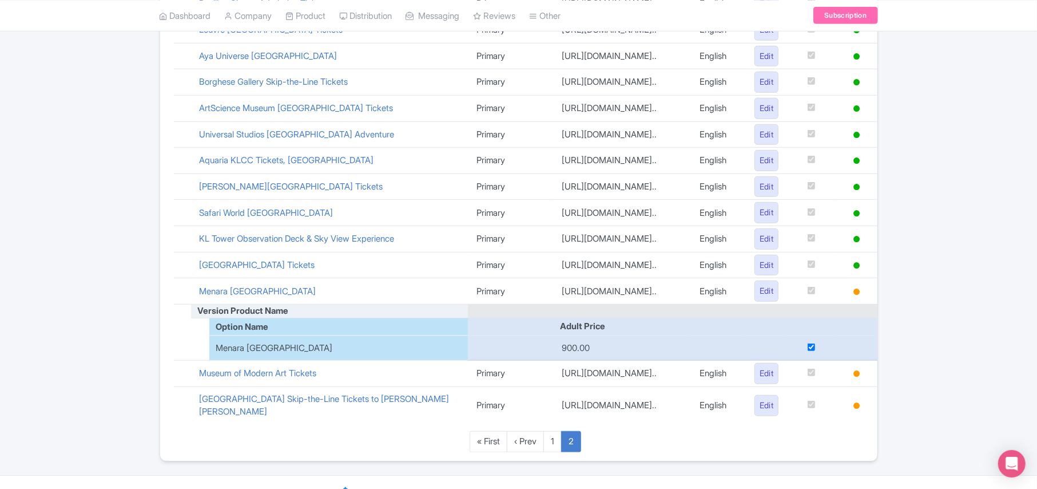
scroll to position [571, 0]
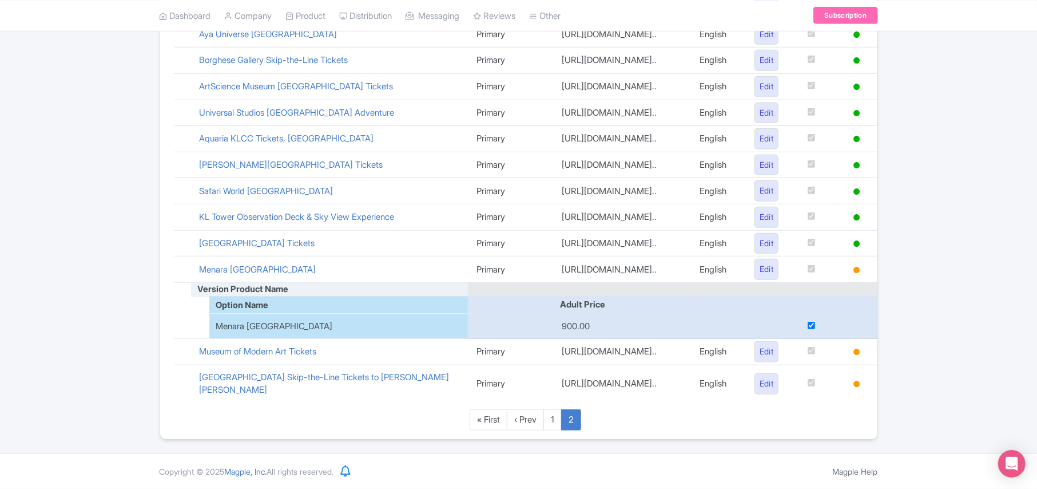
click at [825, 277] on td at bounding box center [811, 269] width 49 height 26
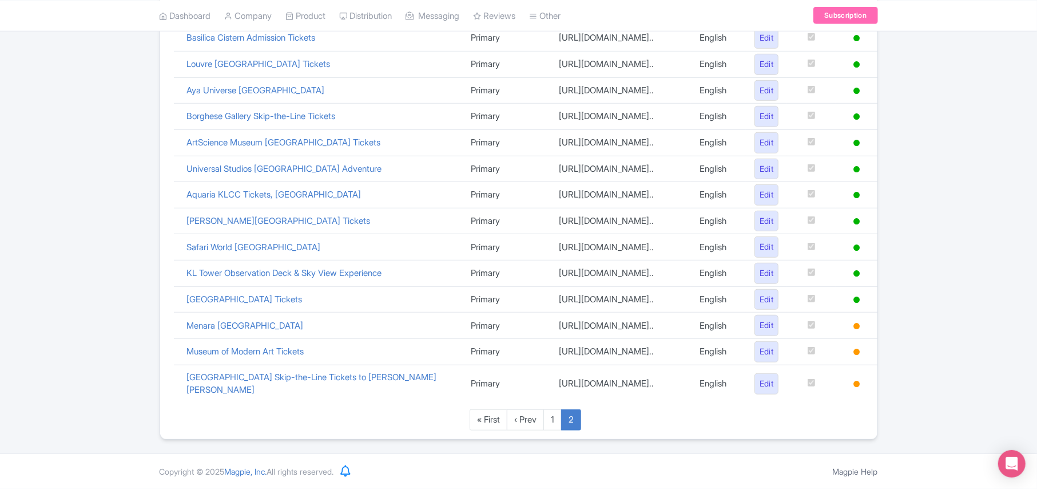
scroll to position [514, 0]
click at [818, 365] on td at bounding box center [811, 352] width 49 height 26
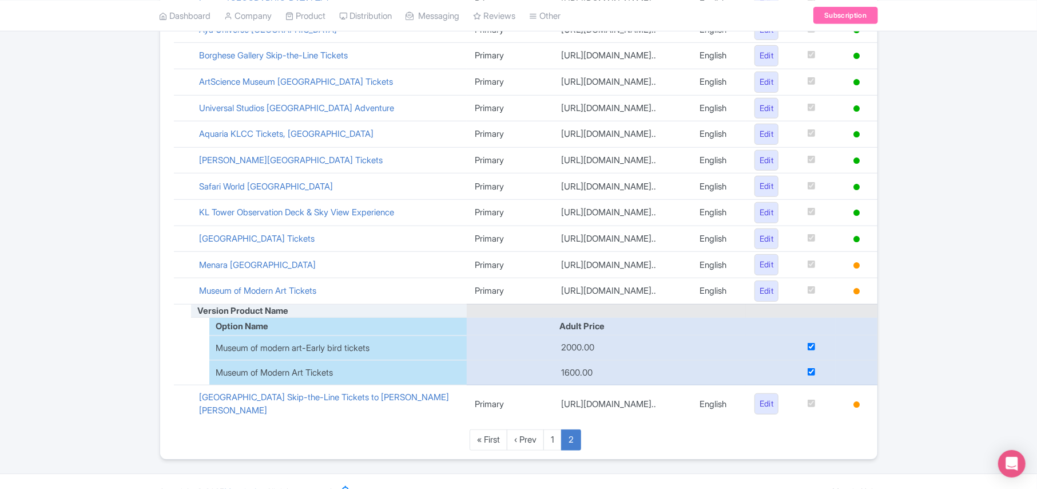
click at [828, 304] on td at bounding box center [811, 291] width 49 height 26
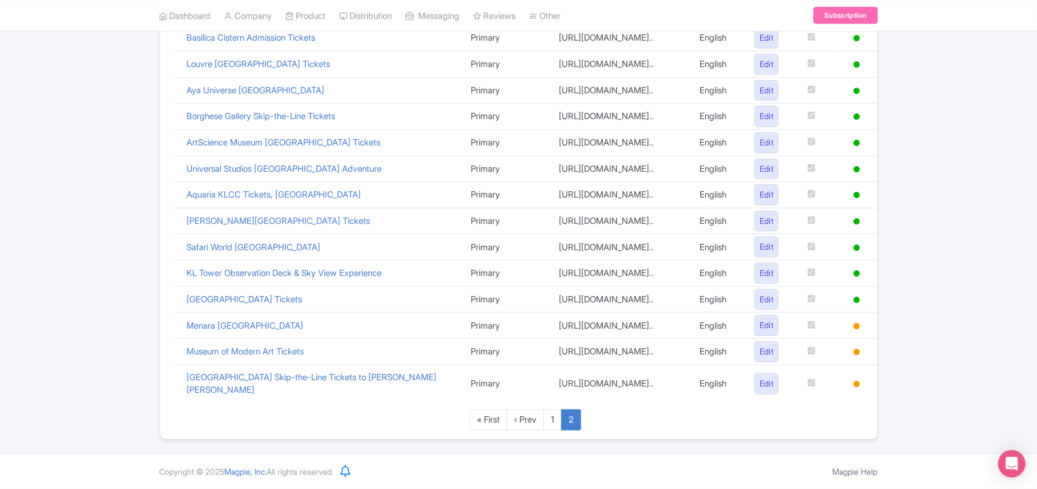
scroll to position [514, 0]
click at [819, 385] on td at bounding box center [811, 383] width 49 height 38
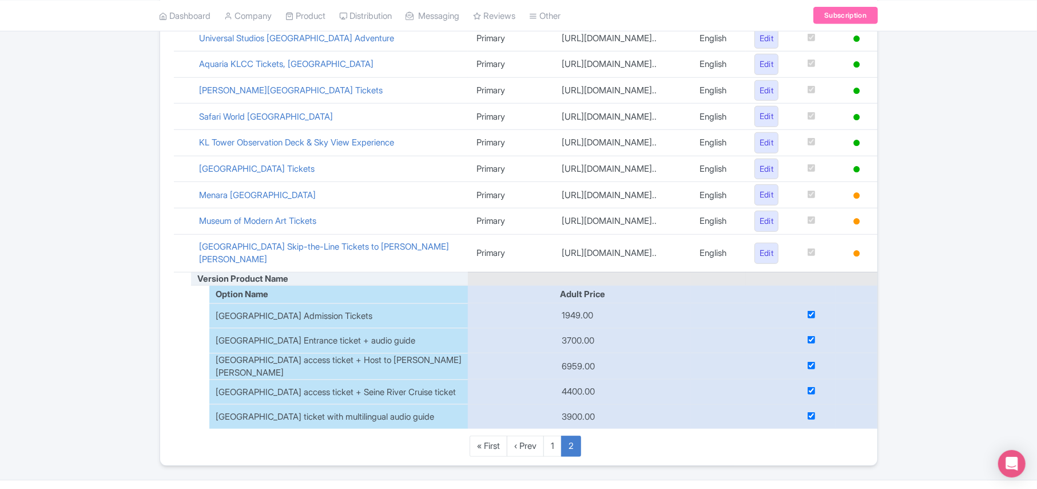
scroll to position [674, 0]
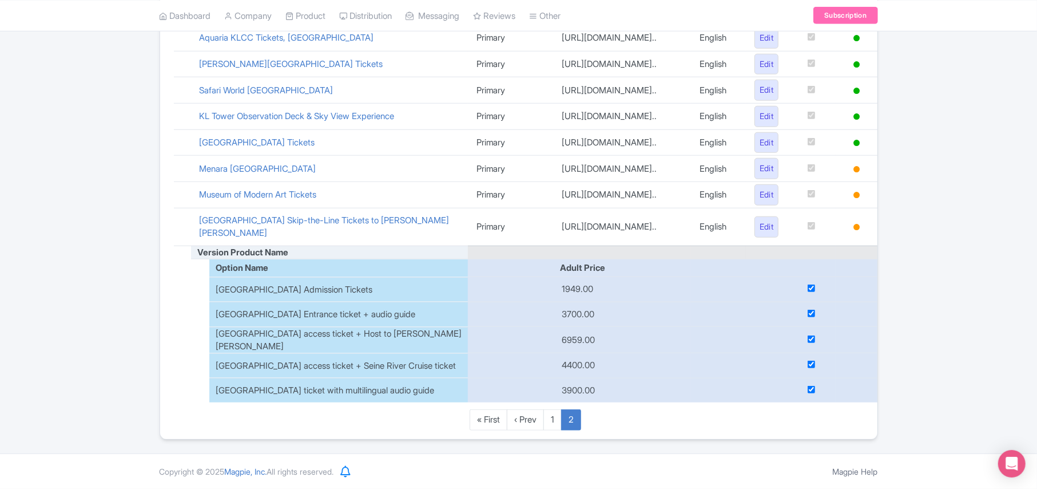
click at [827, 225] on td at bounding box center [811, 227] width 49 height 38
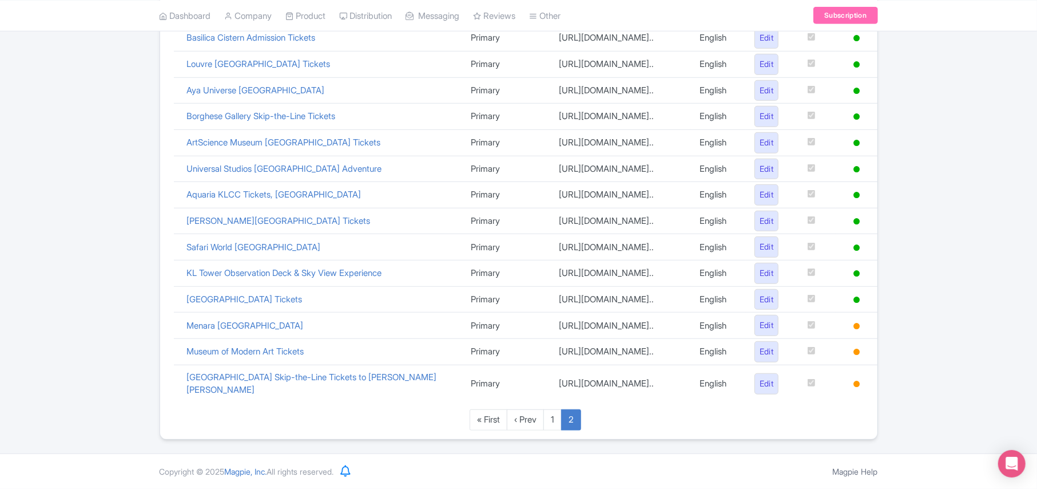
scroll to position [514, 0]
click at [95, 122] on div "Success This option has been activated successfully. Google Things to do set up…" at bounding box center [518, 18] width 1037 height 842
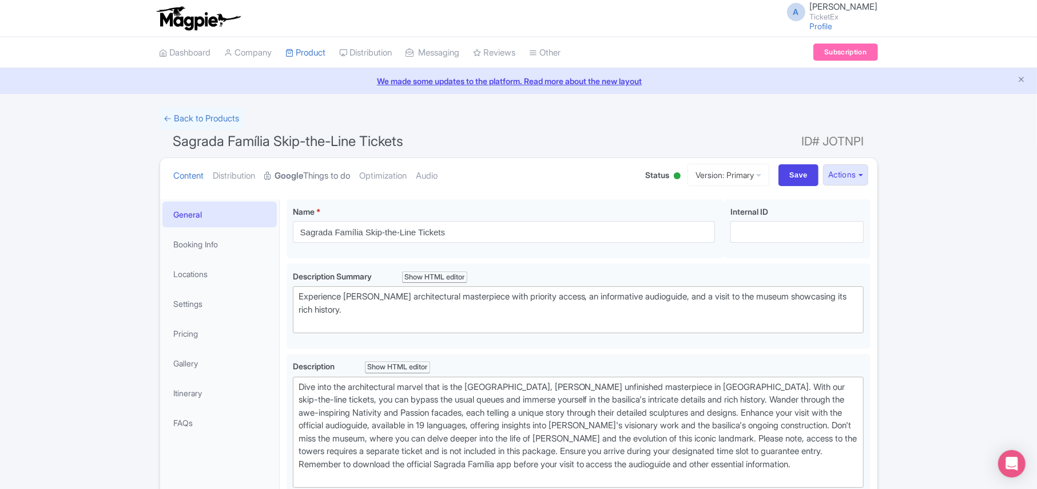
click at [295, 170] on strong "Google" at bounding box center [289, 175] width 29 height 13
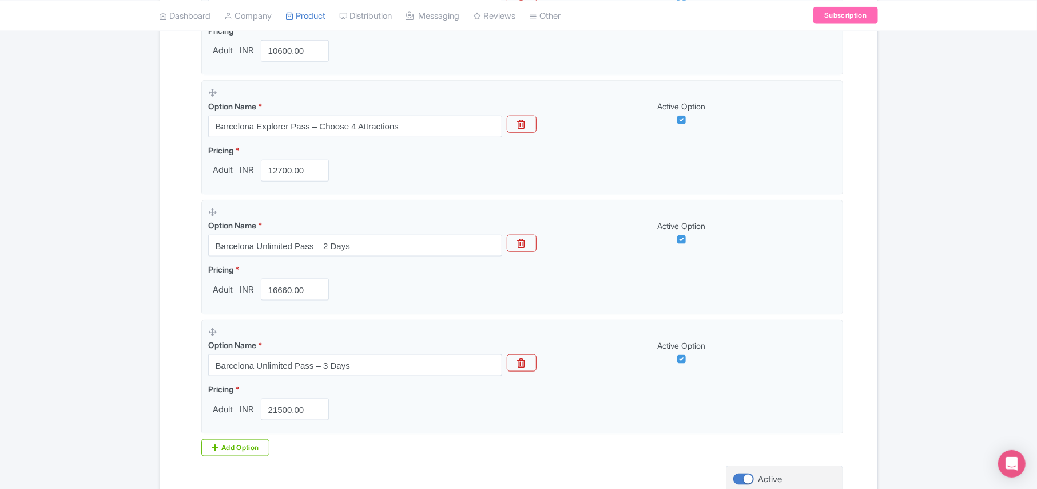
scroll to position [1036, 0]
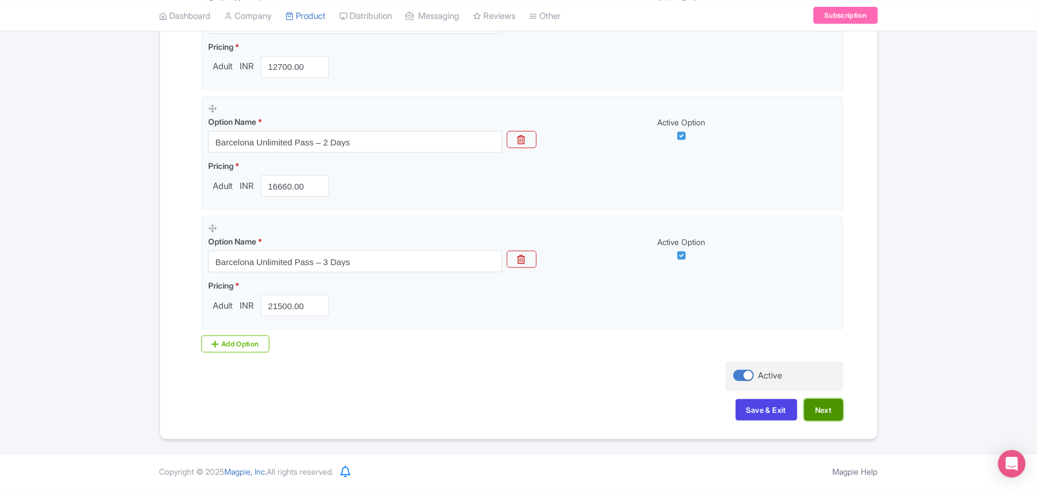
click at [823, 413] on button "Next" at bounding box center [823, 410] width 39 height 22
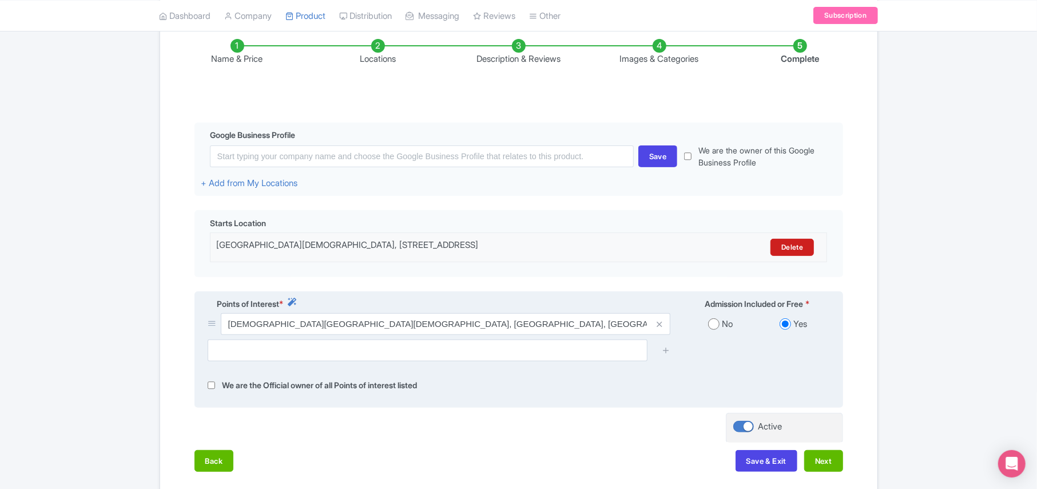
scroll to position [186, 0]
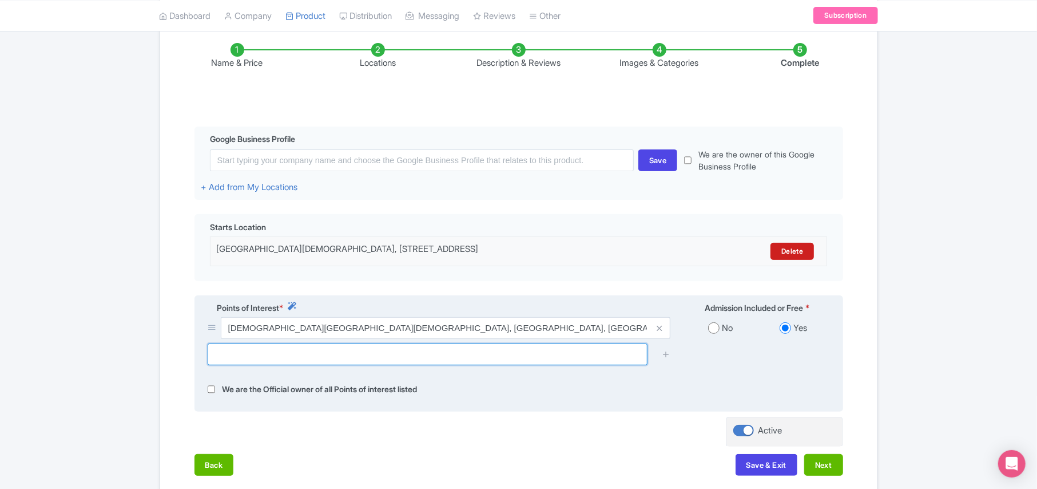
click at [304, 360] on input "text" at bounding box center [428, 354] width 440 height 22
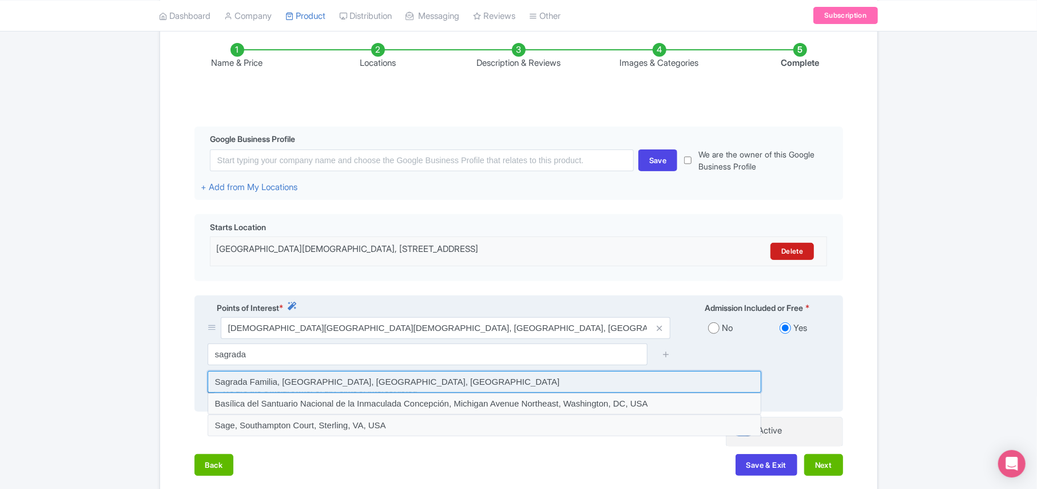
click at [314, 390] on input at bounding box center [485, 382] width 554 height 22
type input "Sagrada Familia, [GEOGRAPHIC_DATA], [GEOGRAPHIC_DATA], [GEOGRAPHIC_DATA]"
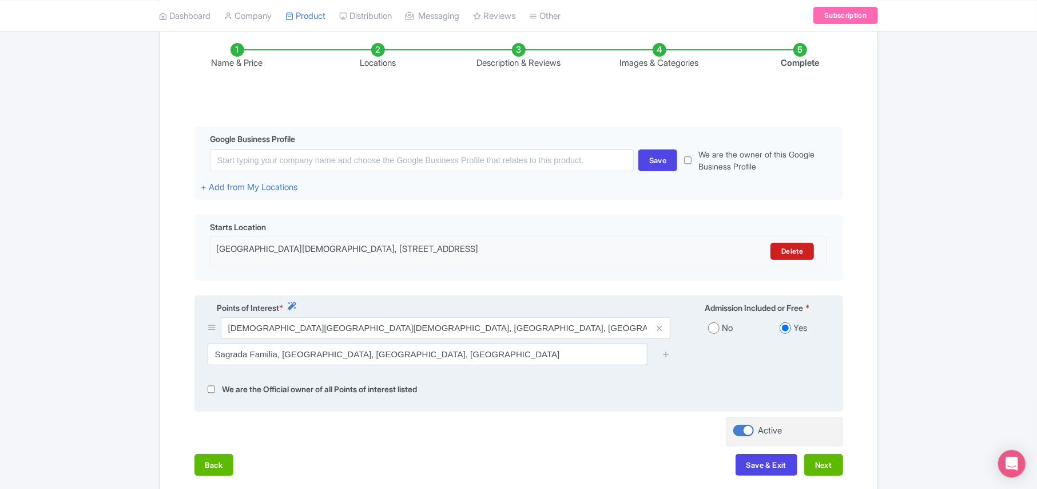
click at [660, 356] on div at bounding box center [666, 354] width 23 height 22
click at [666, 358] on icon at bounding box center [666, 354] width 9 height 9
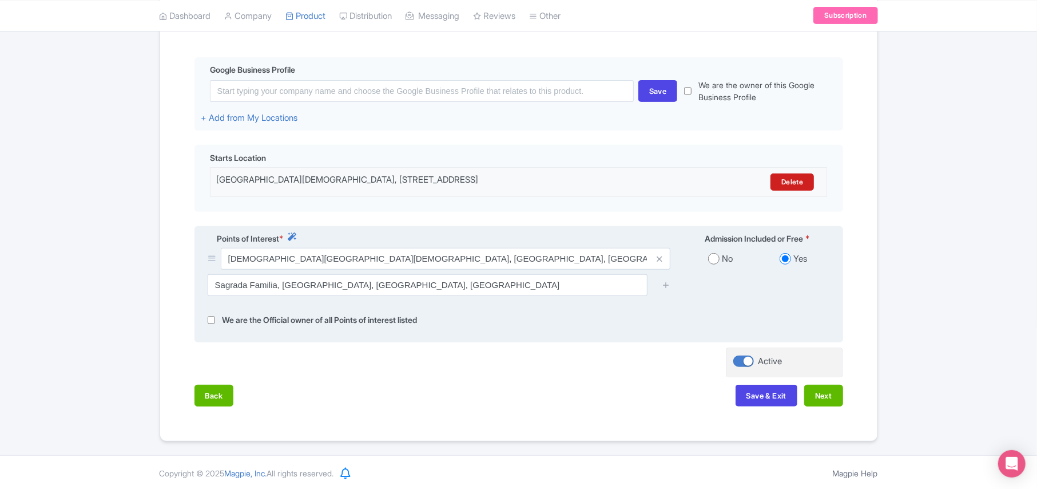
scroll to position [262, 0]
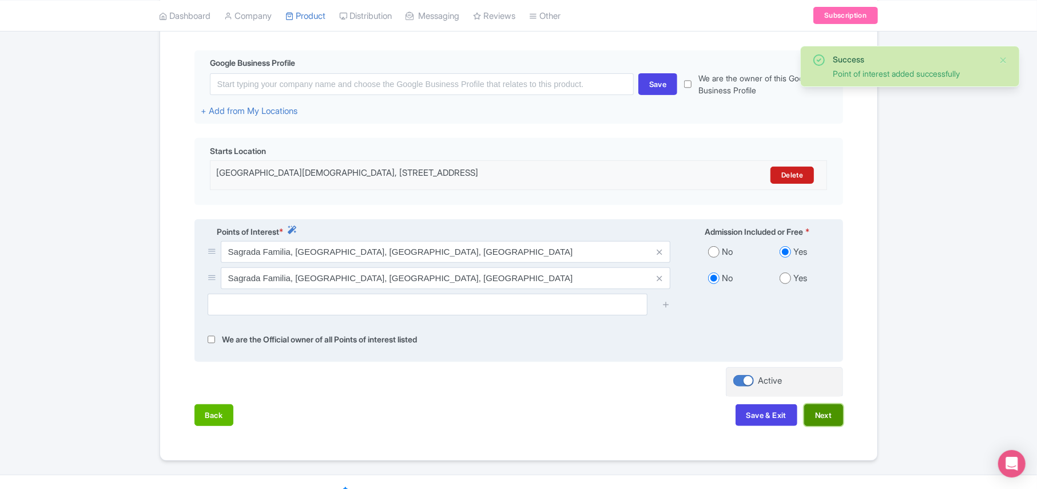
click at [820, 415] on button "Next" at bounding box center [823, 415] width 39 height 22
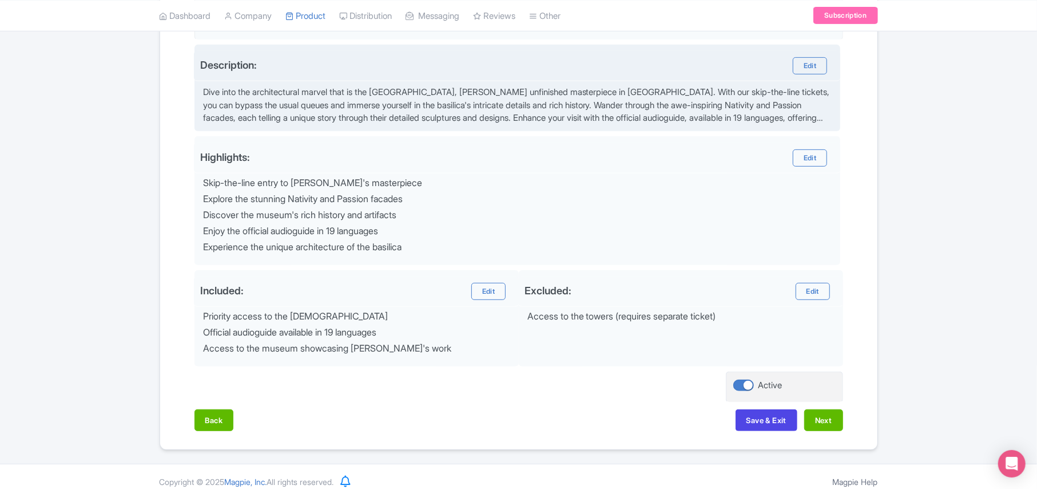
scroll to position [376, 0]
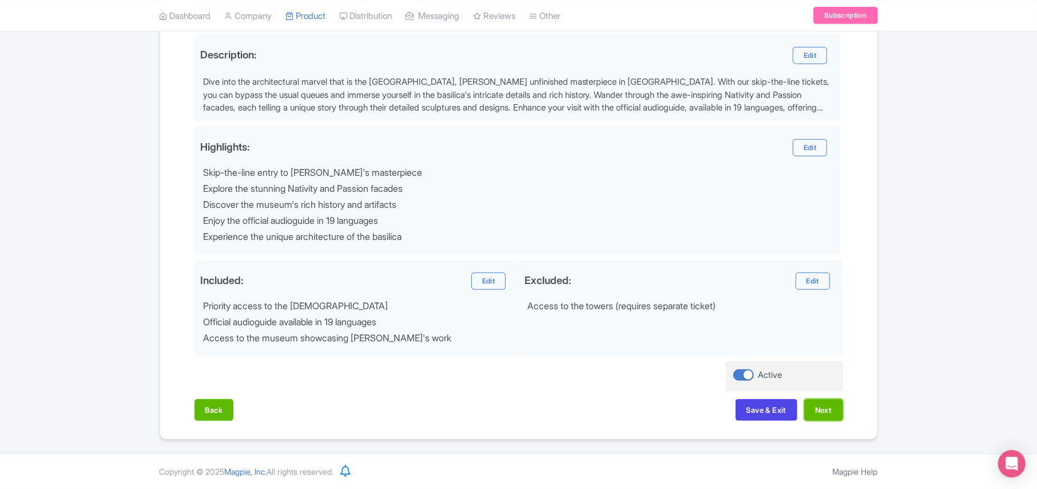
drag, startPoint x: 822, startPoint y: 411, endPoint x: 863, endPoint y: 334, distance: 87.0
click at [822, 411] on button "Next" at bounding box center [823, 410] width 39 height 22
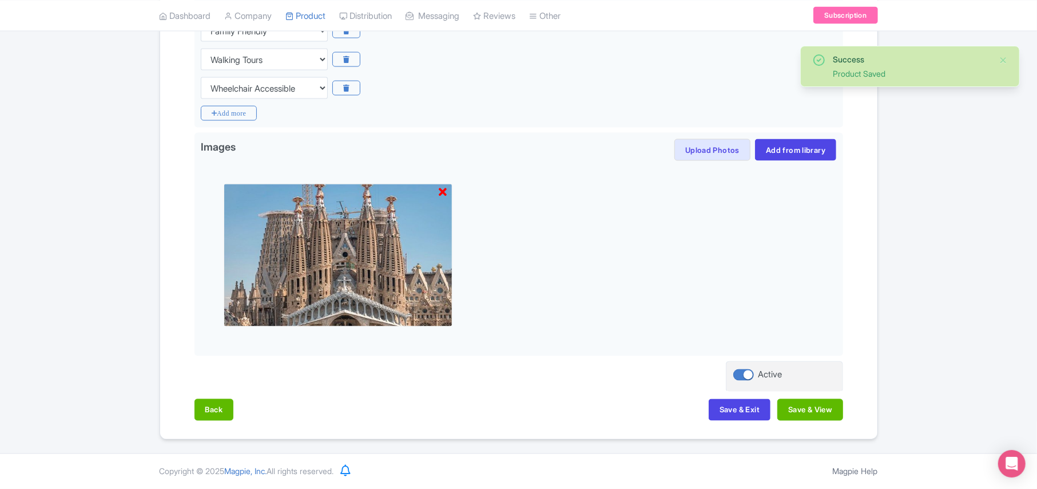
scroll to position [1330, 0]
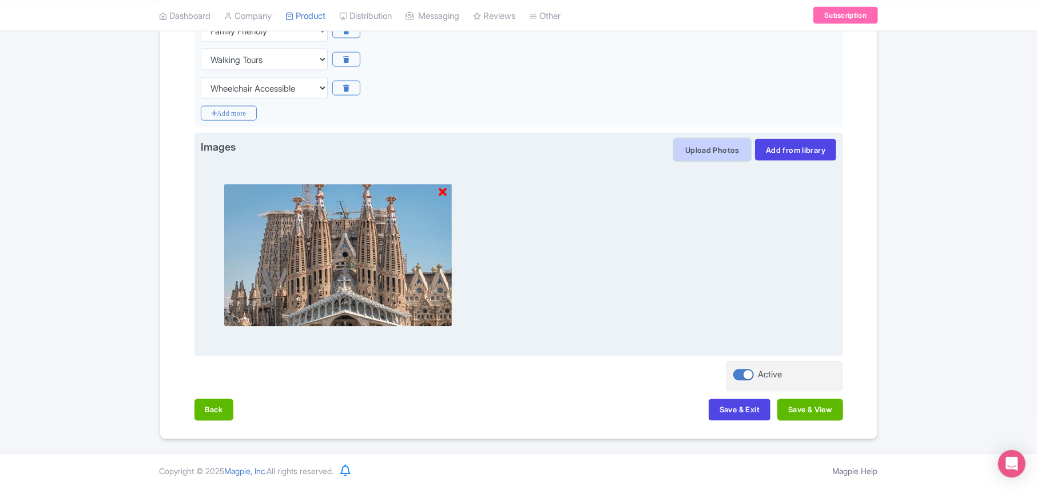
click at [705, 153] on button "Upload Photos" at bounding box center [713, 150] width 76 height 22
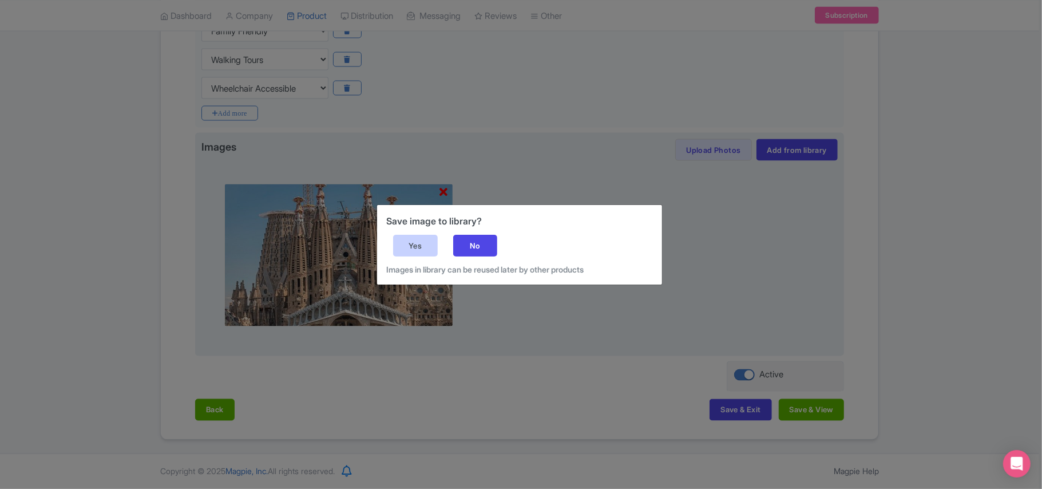
click at [413, 250] on div "Yes" at bounding box center [415, 246] width 45 height 22
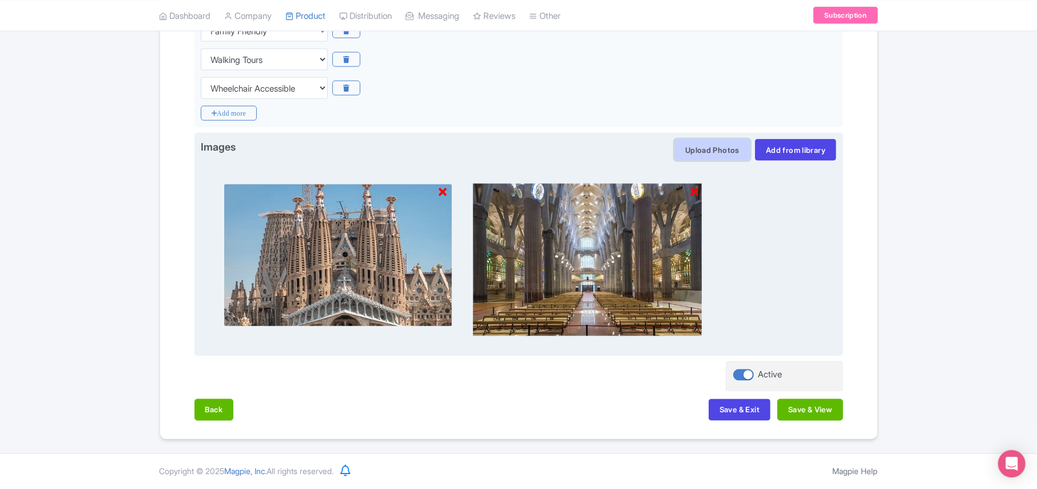
click at [701, 149] on button "Upload Photos" at bounding box center [713, 150] width 76 height 22
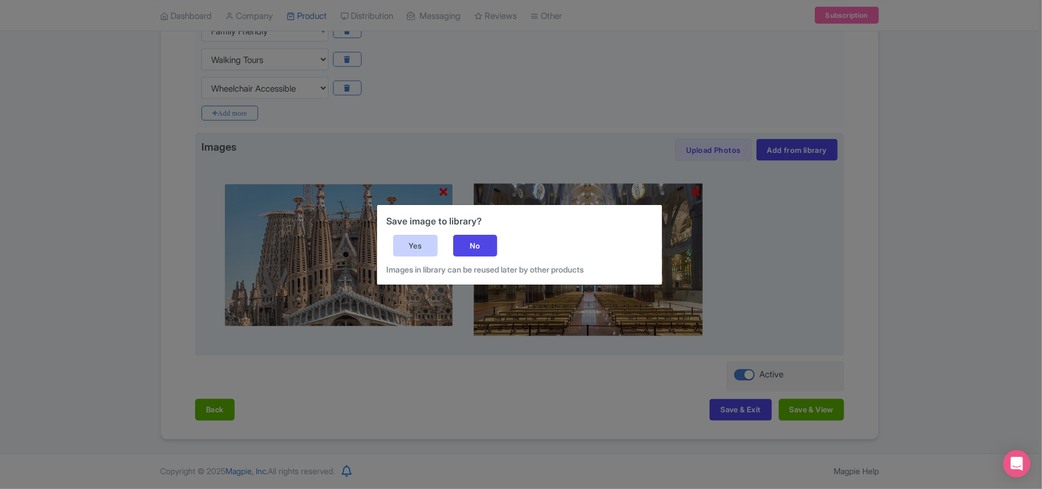
click at [425, 243] on div "Yes" at bounding box center [415, 246] width 45 height 22
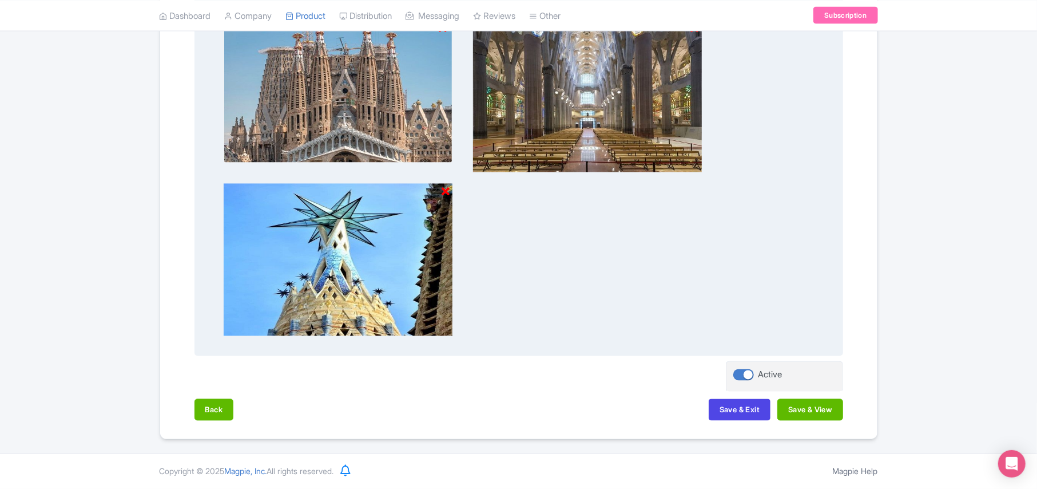
scroll to position [1493, 0]
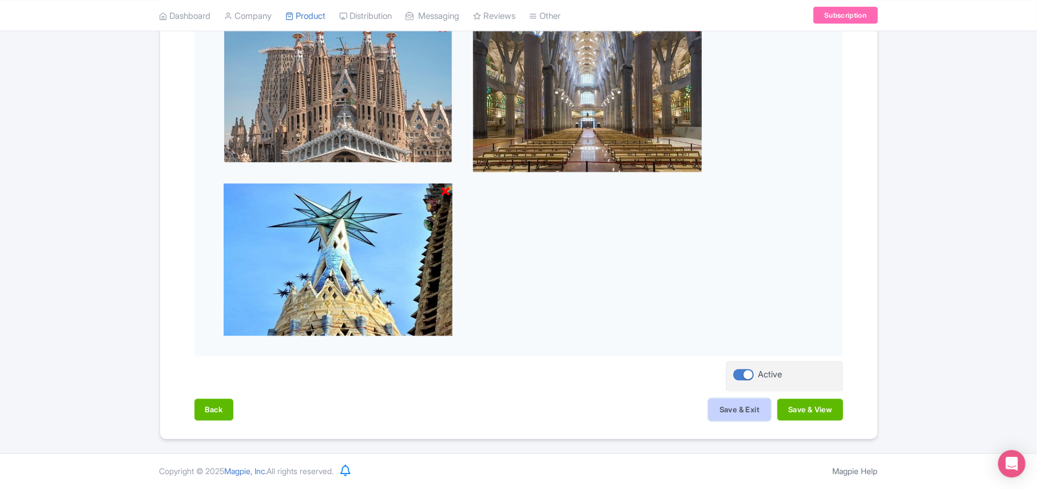
click at [733, 412] on button "Save & Exit" at bounding box center [740, 410] width 62 height 22
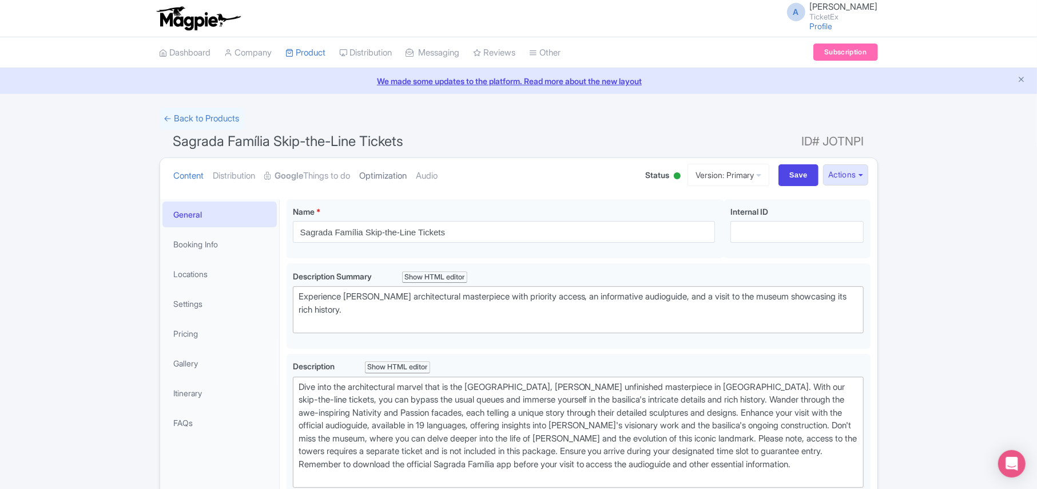
click at [389, 170] on link "Optimization" at bounding box center [383, 176] width 47 height 36
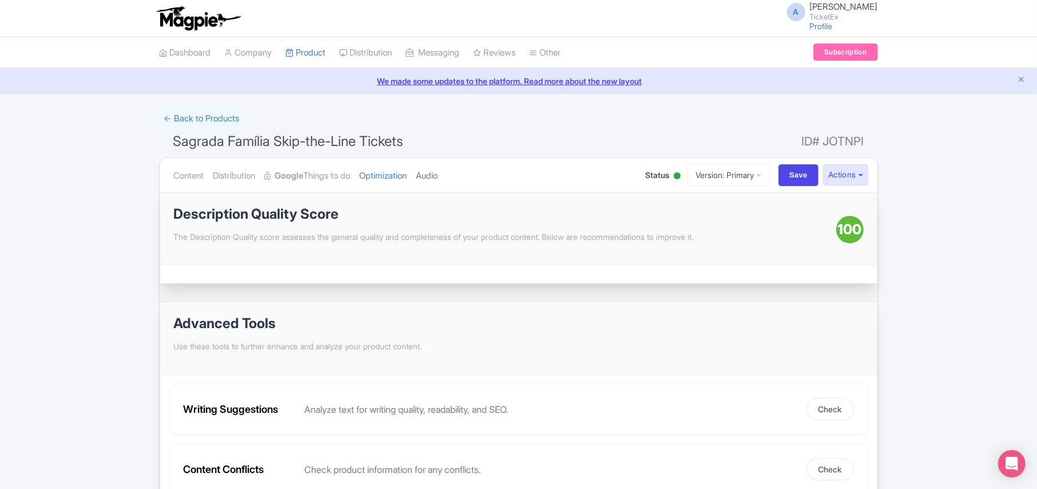
click at [438, 175] on link "Audio" at bounding box center [428, 176] width 22 height 36
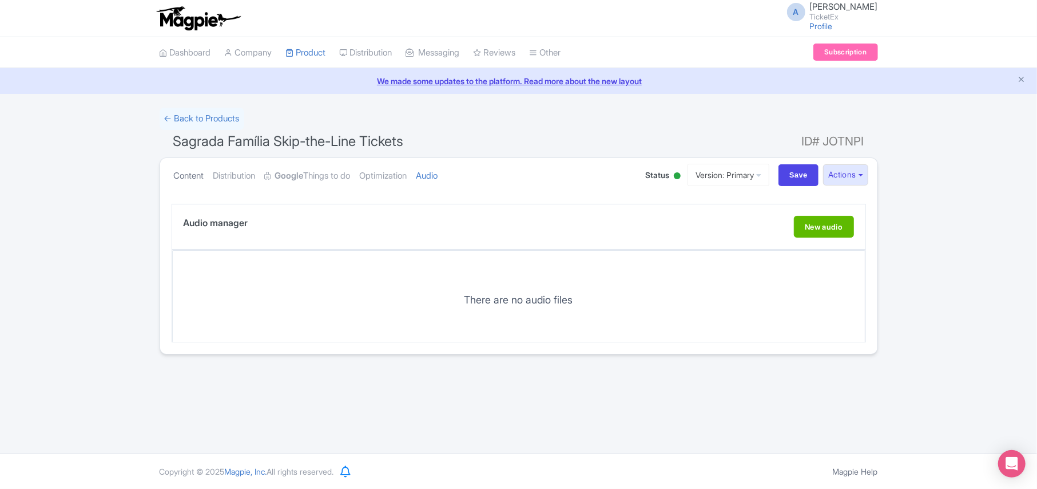
click at [191, 172] on link "Content" at bounding box center [189, 176] width 30 height 36
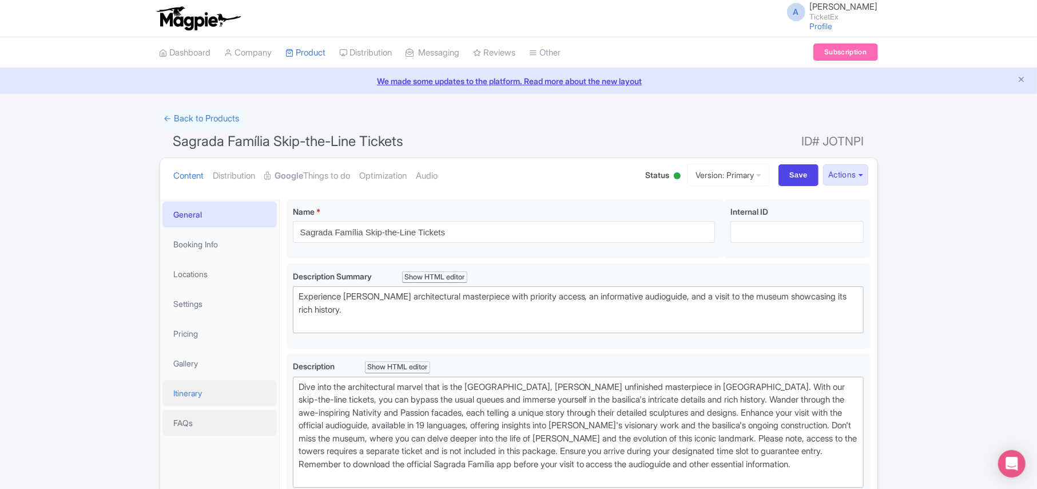
drag, startPoint x: 199, startPoint y: 424, endPoint x: 237, endPoint y: 392, distance: 49.5
click at [200, 424] on link "FAQs" at bounding box center [219, 423] width 114 height 26
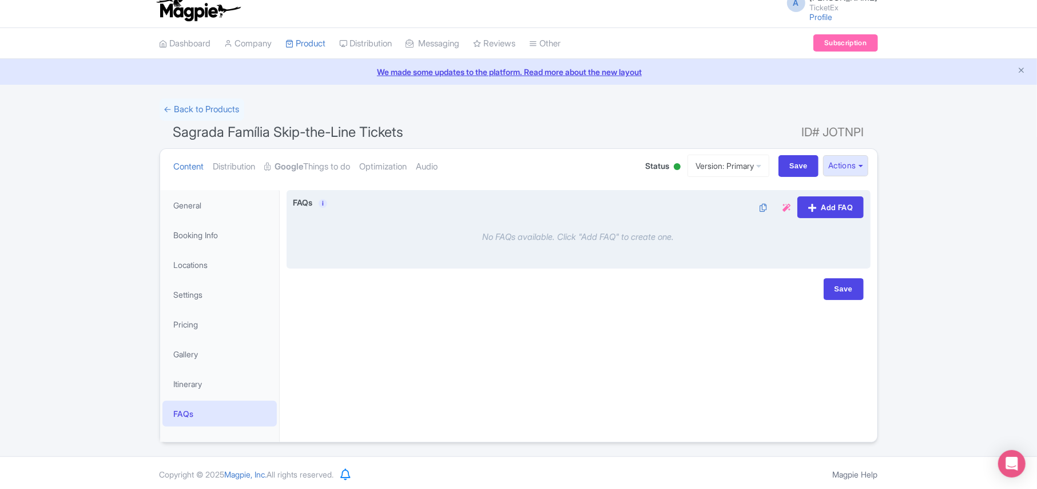
scroll to position [13, 0]
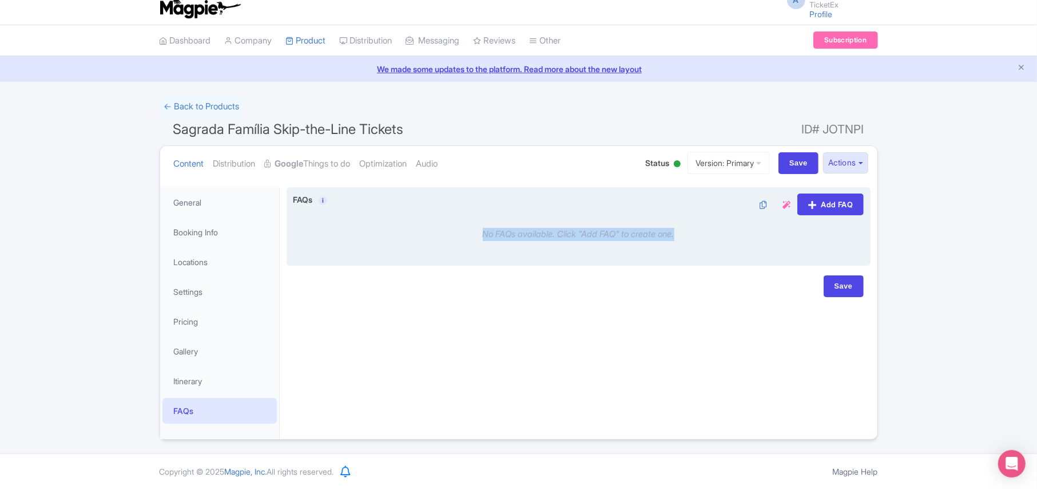
drag, startPoint x: 475, startPoint y: 236, endPoint x: 706, endPoint y: 249, distance: 231.5
click at [706, 249] on div "No FAQs available. Click "Add FAQ" to create one." at bounding box center [579, 234] width 572 height 31
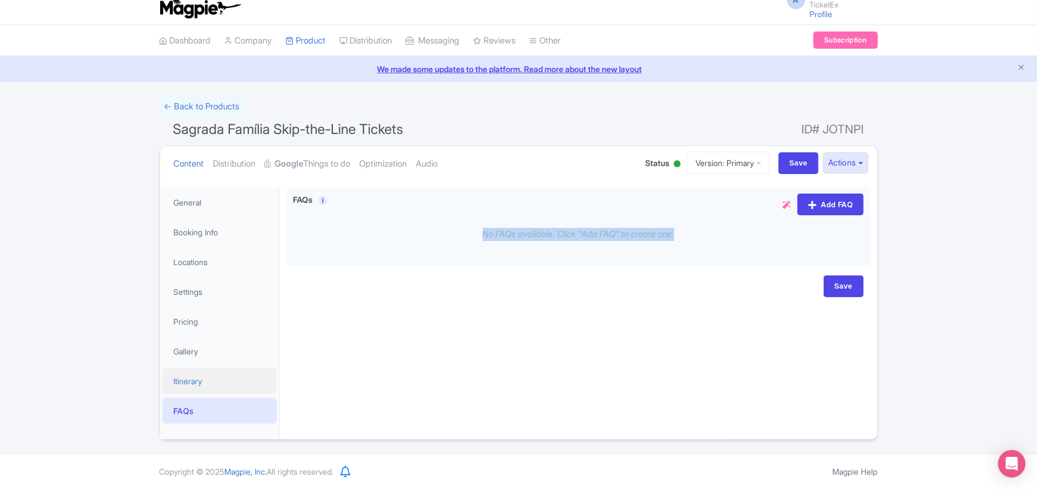
click at [188, 381] on link "Itinerary" at bounding box center [219, 381] width 114 height 26
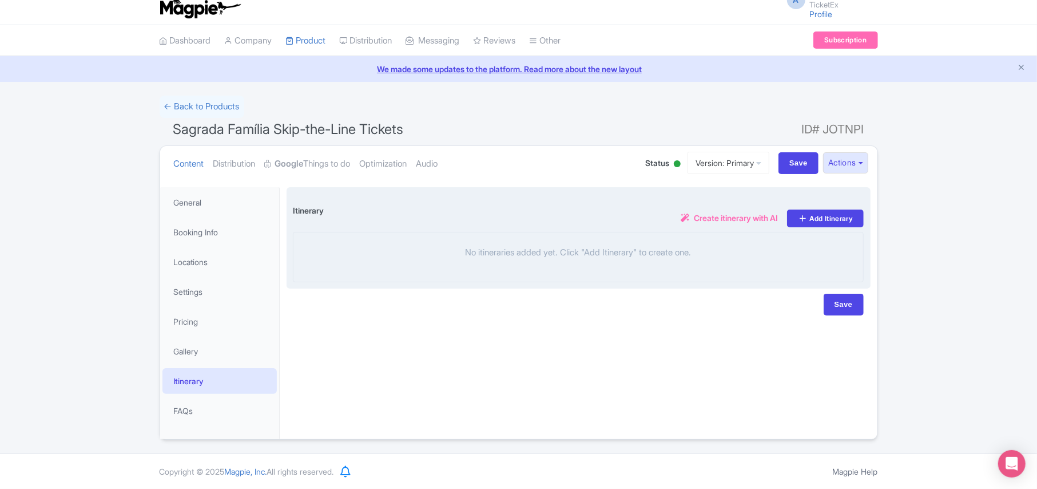
click at [694, 217] on span "Create itinerary with AI" at bounding box center [736, 218] width 84 height 12
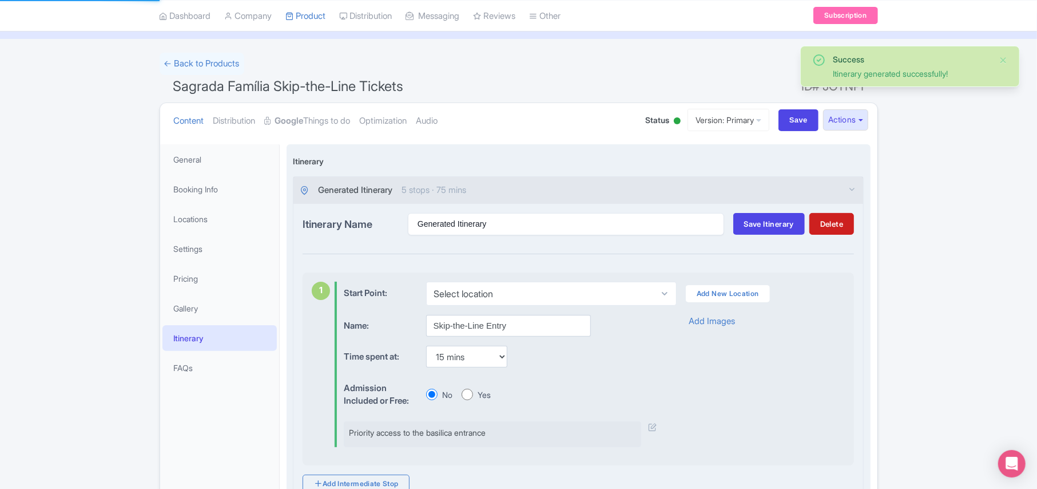
scroll to position [165, 0]
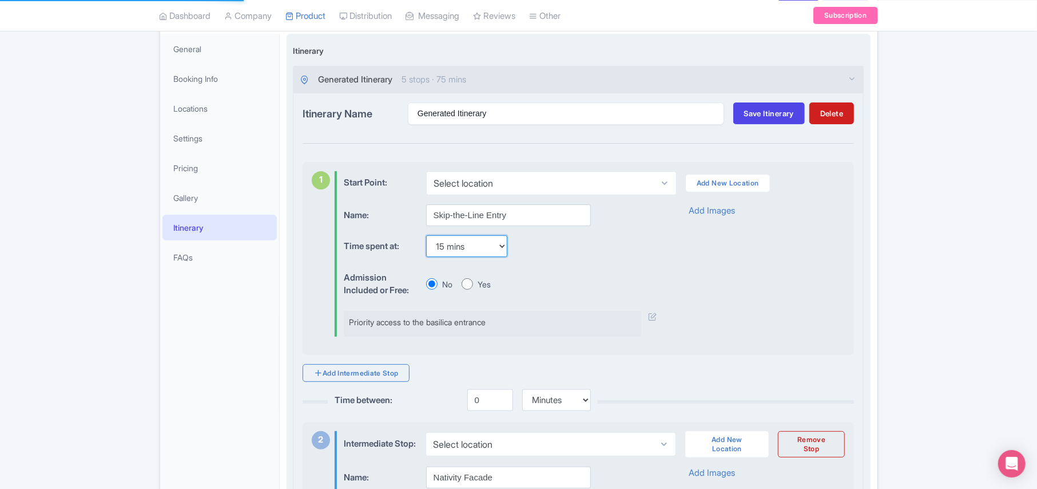
click at [473, 247] on select "None 15 mins 30 mins 45 mins 1 hour 1 hour 15 mins 1 hour 30 mins 1 hour 45 min…" at bounding box center [466, 246] width 81 height 22
click at [829, 305] on div "Name: Skip-the-Line Entry Time spent at: None 15 mins 30 mins 45 mins 1 hour 1 …" at bounding box center [595, 270] width 502 height 132
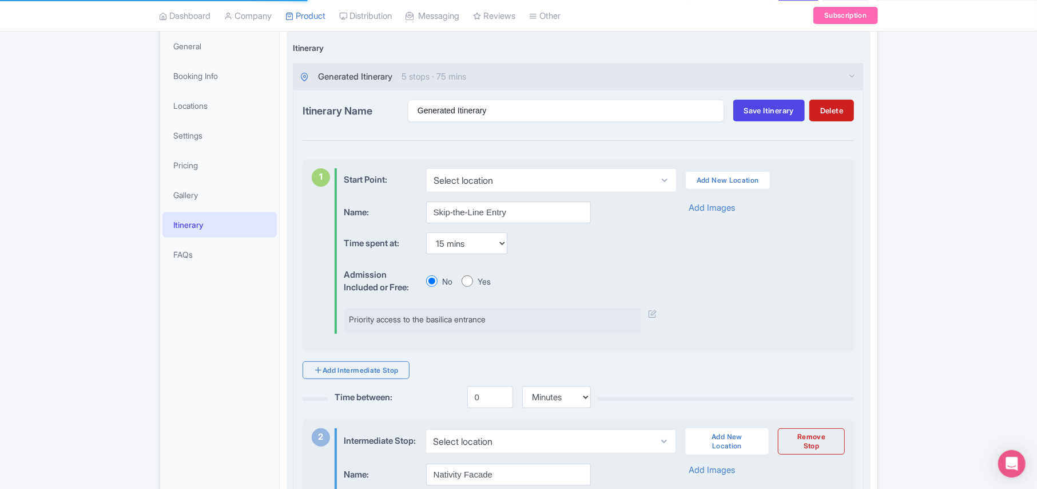
scroll to position [89, 0]
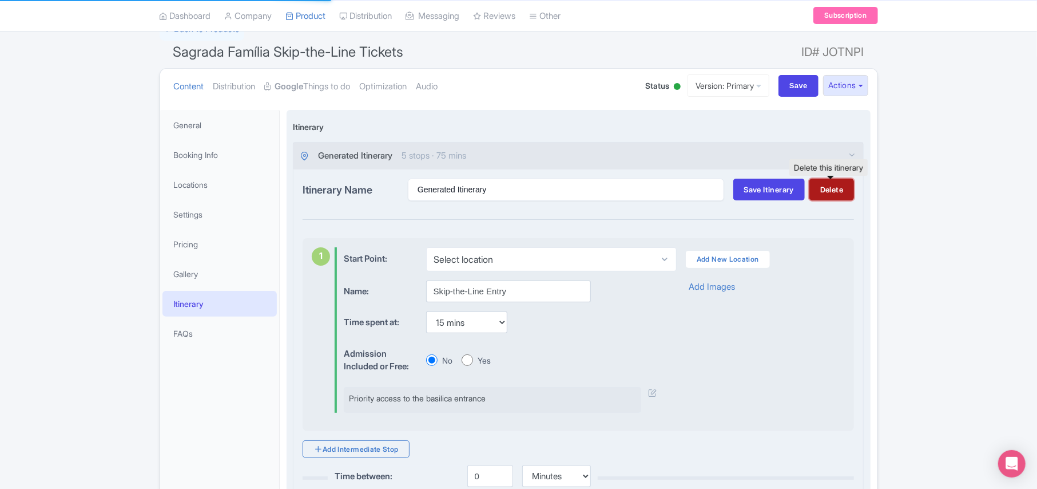
click at [838, 196] on button "Delete" at bounding box center [832, 190] width 45 height 22
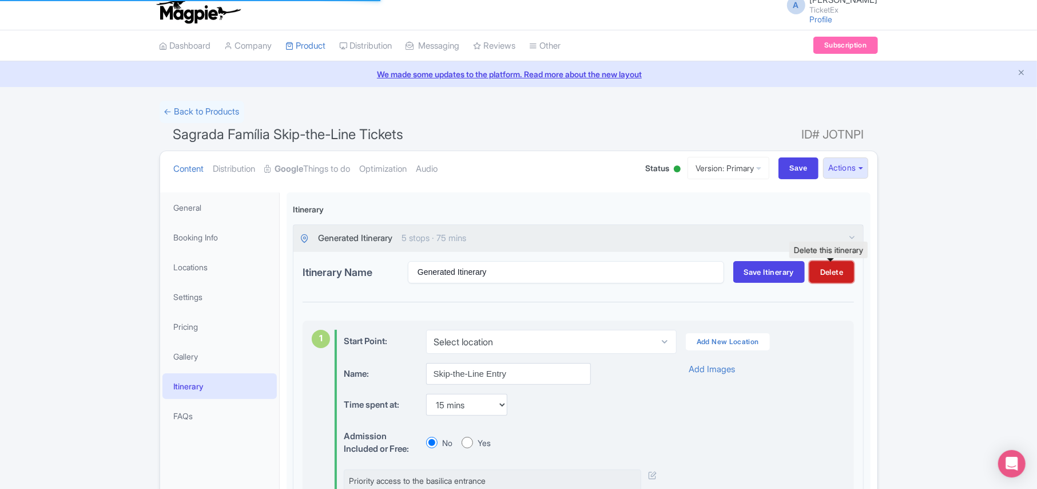
scroll to position [0, 0]
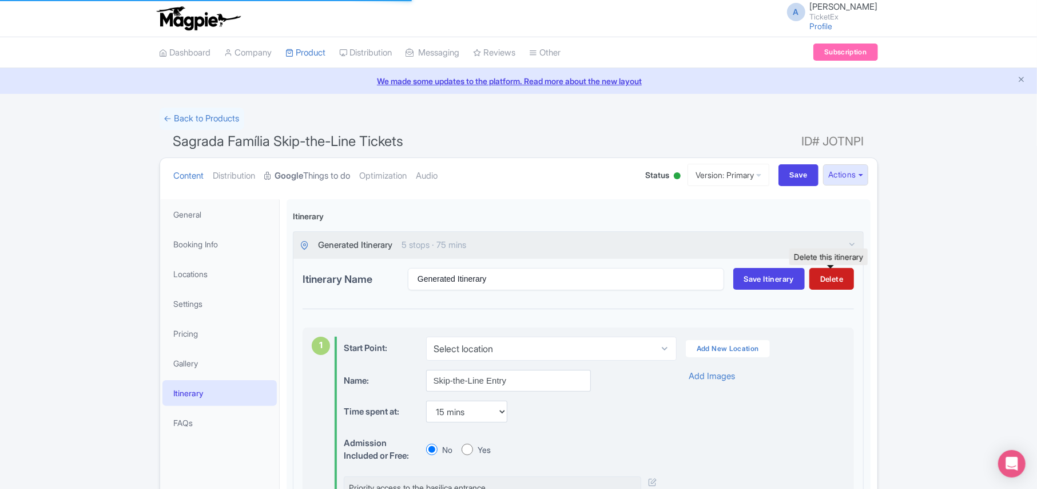
click at [331, 177] on link "Google Things to do" at bounding box center [308, 176] width 86 height 36
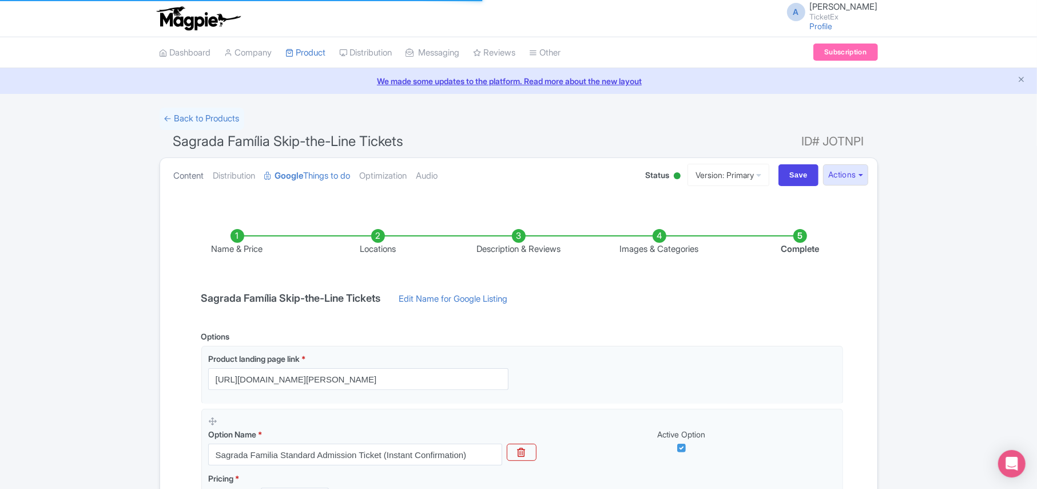
click at [196, 181] on link "Content" at bounding box center [189, 176] width 30 height 36
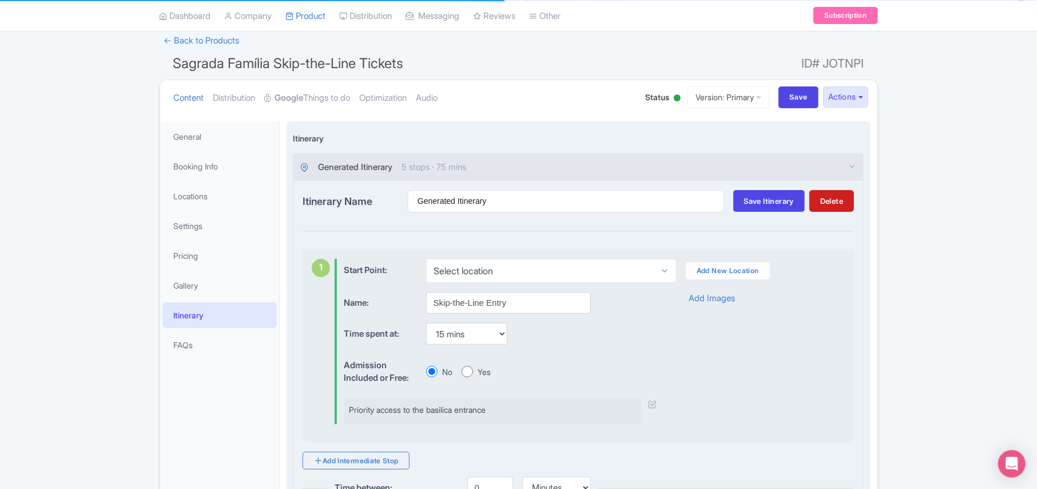
scroll to position [76, 0]
click at [831, 207] on button "Delete" at bounding box center [832, 203] width 45 height 22
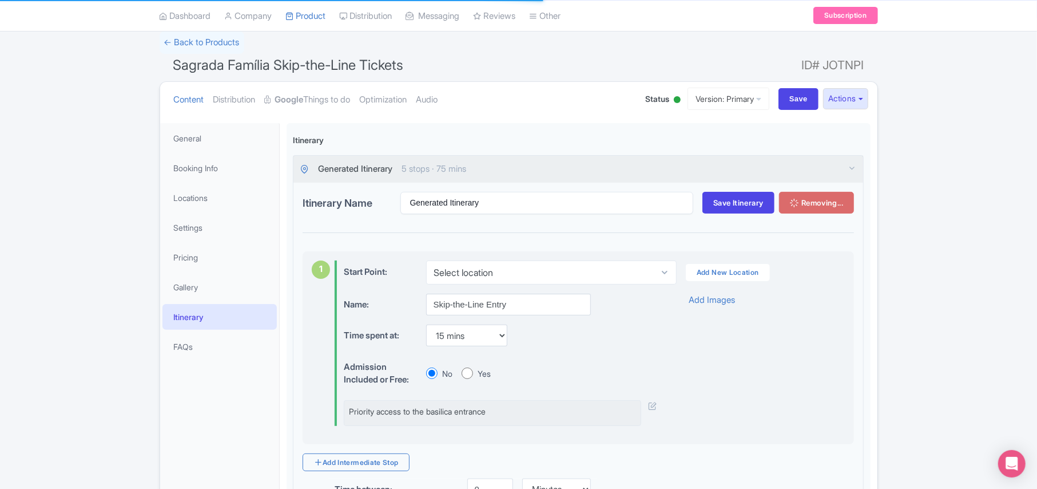
scroll to position [13, 0]
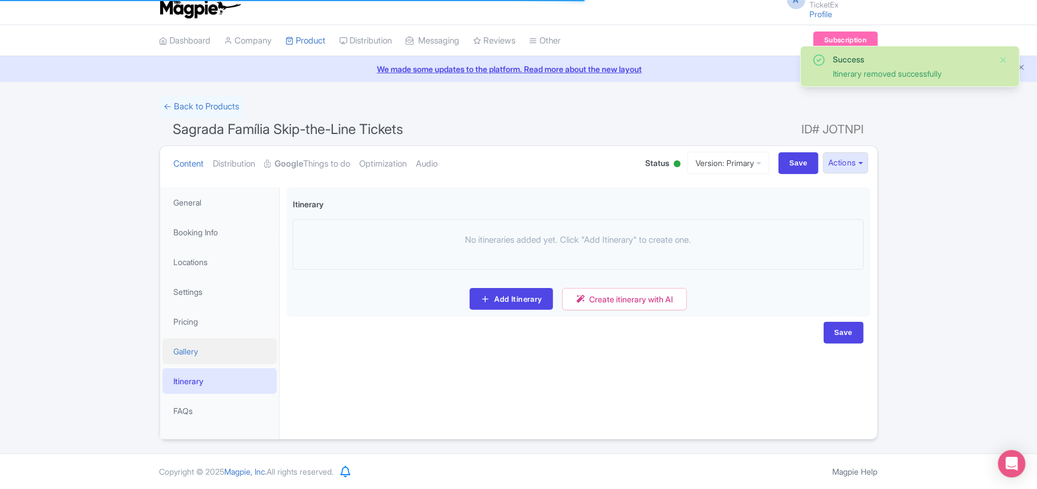
click at [188, 348] on link "Gallery" at bounding box center [219, 351] width 114 height 26
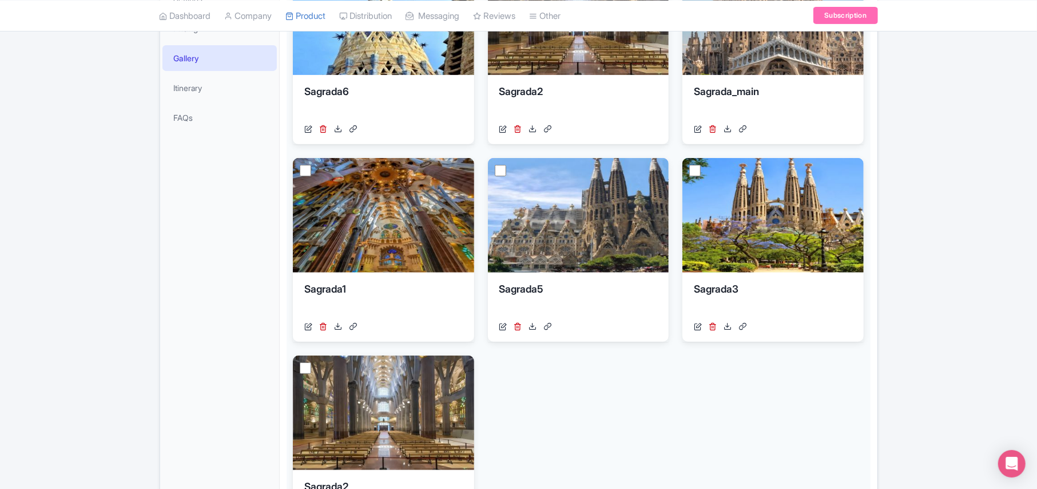
scroll to position [530, 0]
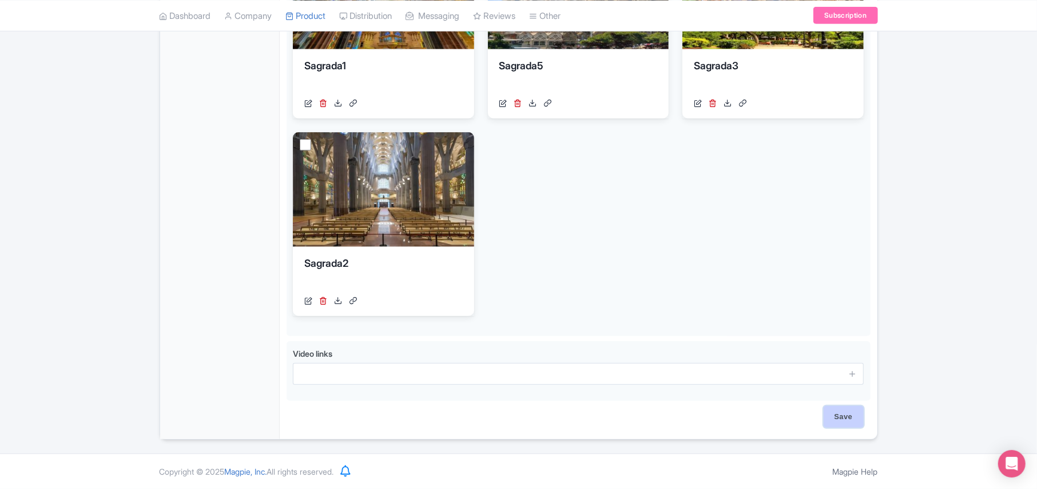
click at [841, 417] on input "Save" at bounding box center [844, 417] width 40 height 22
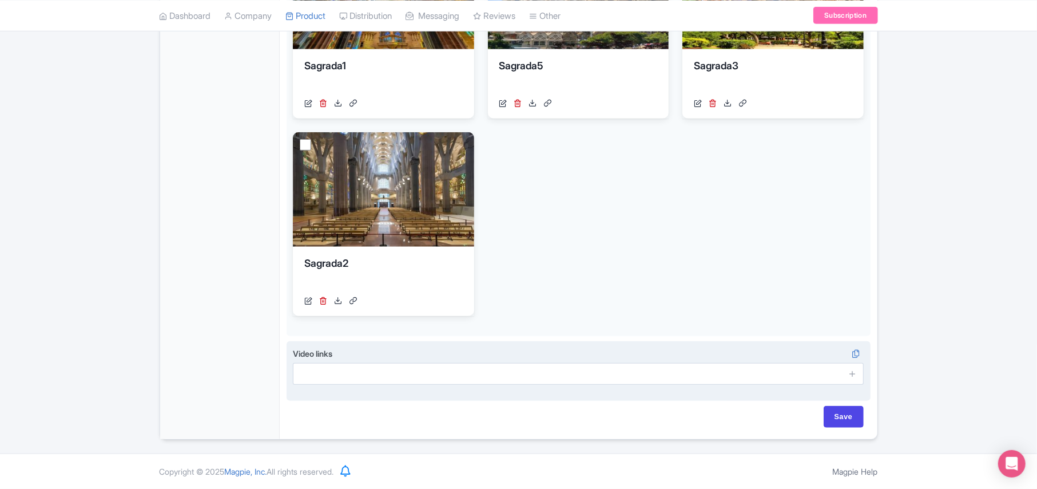
type input "Saving..."
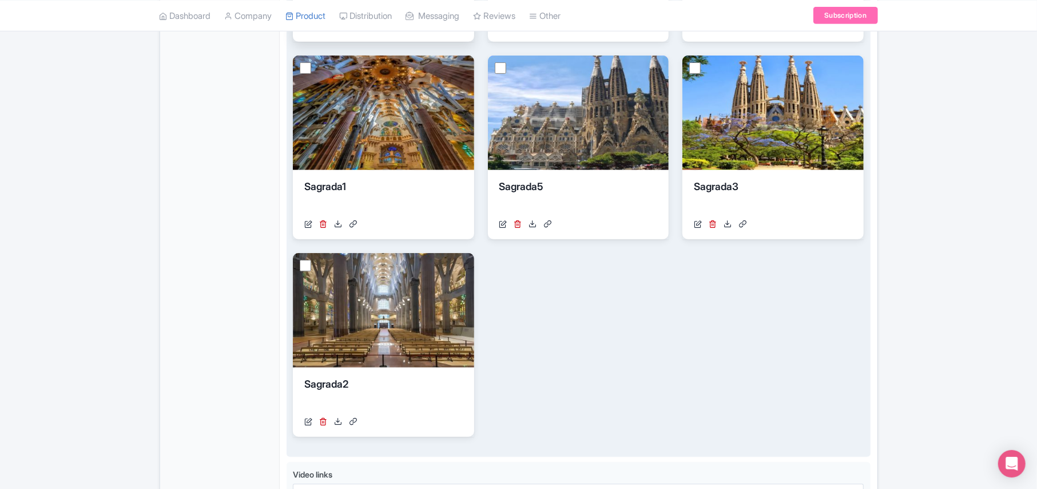
scroll to position [72, 0]
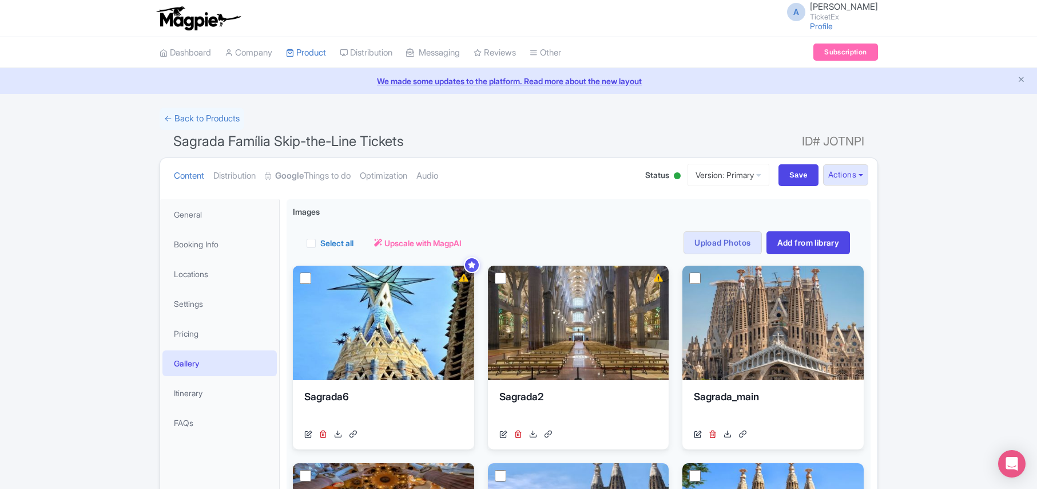
scroll to position [13, 0]
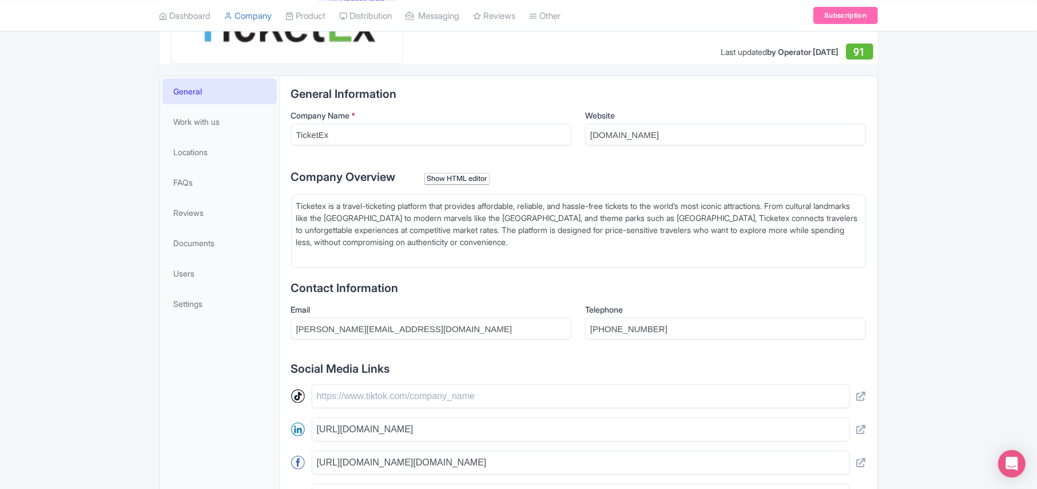
scroll to position [154, 0]
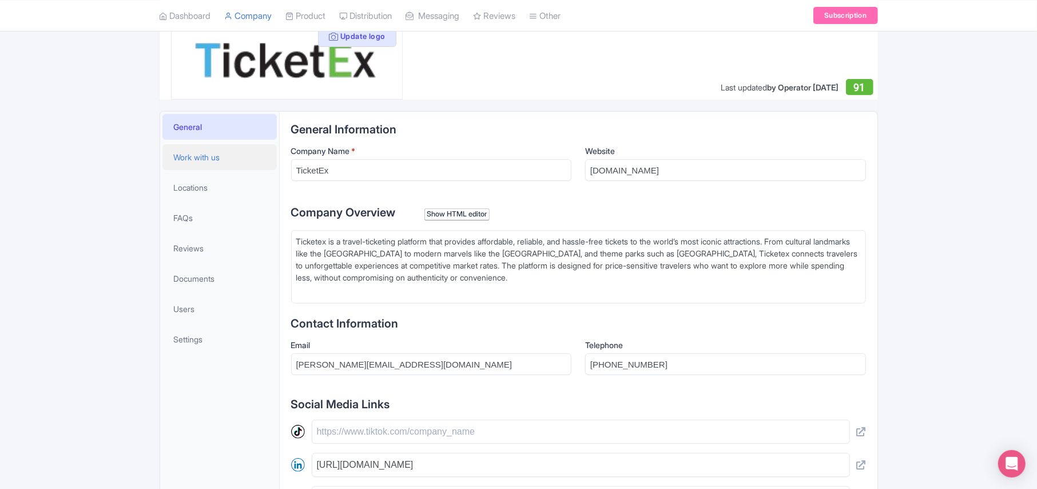
click at [203, 161] on span "Work with us" at bounding box center [197, 157] width 46 height 12
